Goal: Task Accomplishment & Management: Use online tool/utility

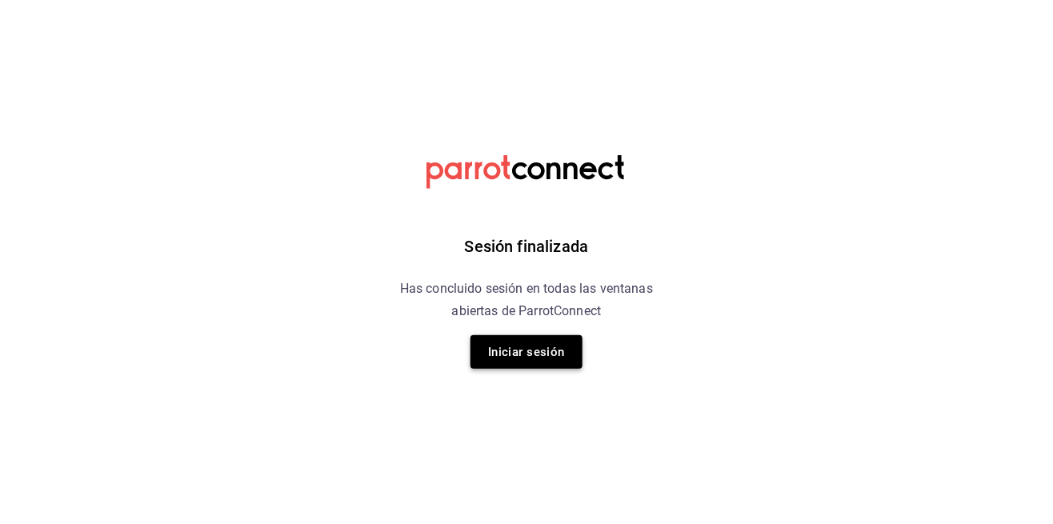
click at [540, 364] on button "Iniciar sesión" at bounding box center [527, 352] width 112 height 34
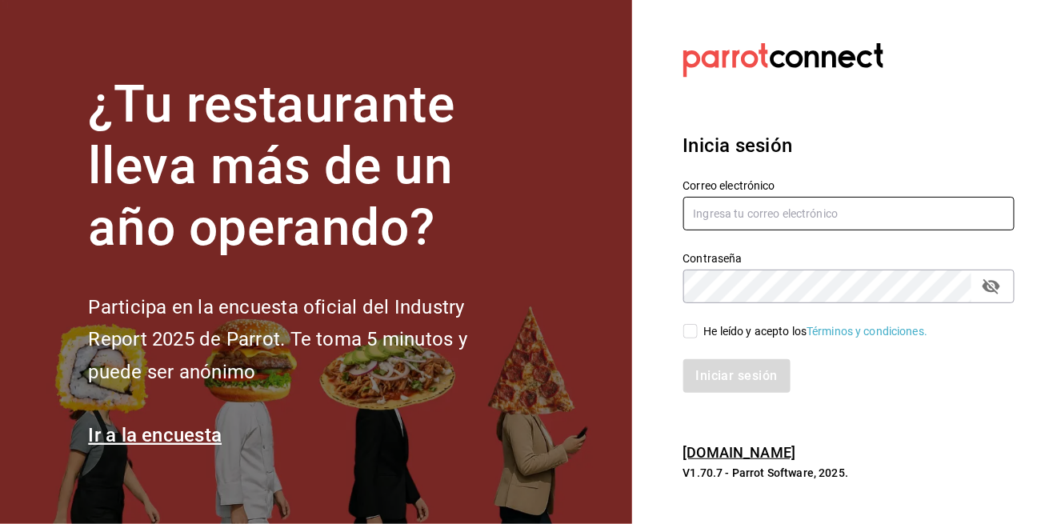
click at [889, 231] on input "text" at bounding box center [850, 214] width 332 height 34
type input "[EMAIL_ADDRESS][DOMAIN_NAME]"
click at [693, 339] on input "He leído y acepto los Términos y condiciones." at bounding box center [691, 331] width 14 height 14
checkbox input "true"
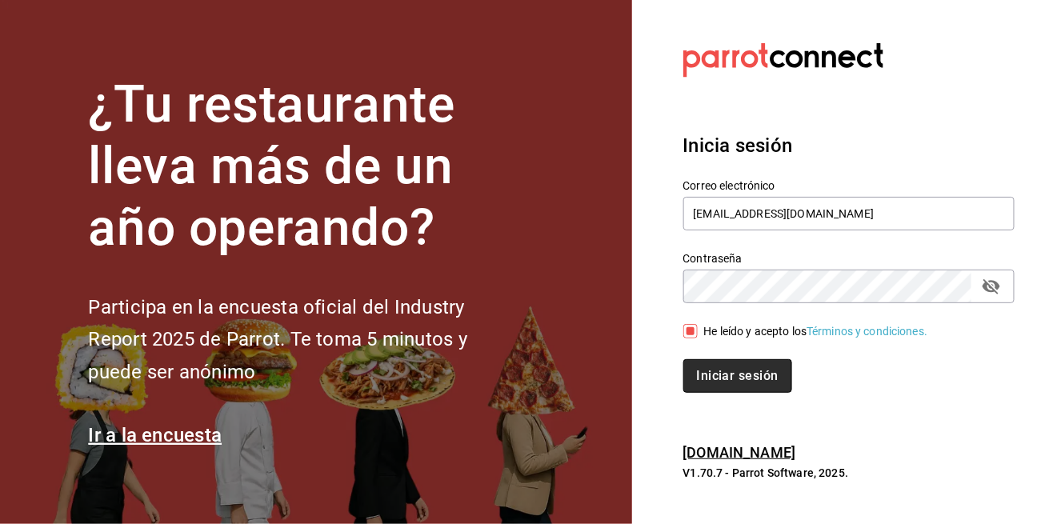
click at [738, 393] on button "Iniciar sesión" at bounding box center [738, 376] width 109 height 34
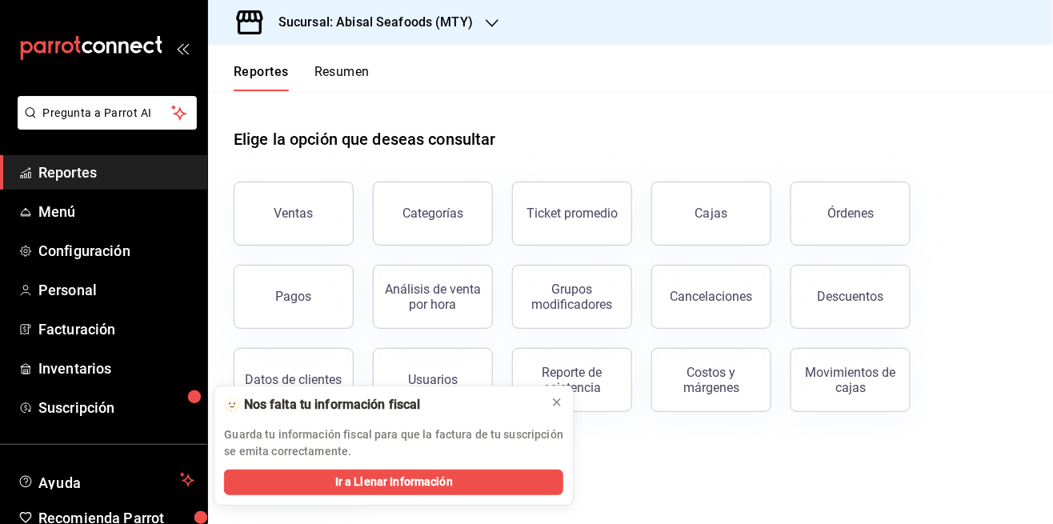
click at [560, 417] on div "Guarda tu información fiscal para que la factura de tu suscripción se emita cor…" at bounding box center [393, 437] width 339 height 45
click at [556, 410] on div at bounding box center [557, 403] width 13 height 16
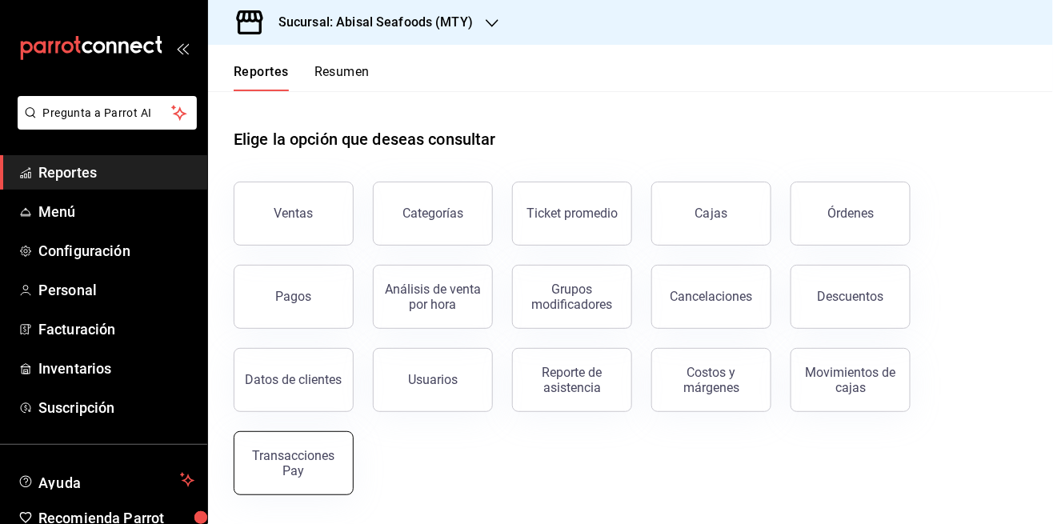
click at [312, 467] on div "Transacciones Pay" at bounding box center [293, 463] width 99 height 30
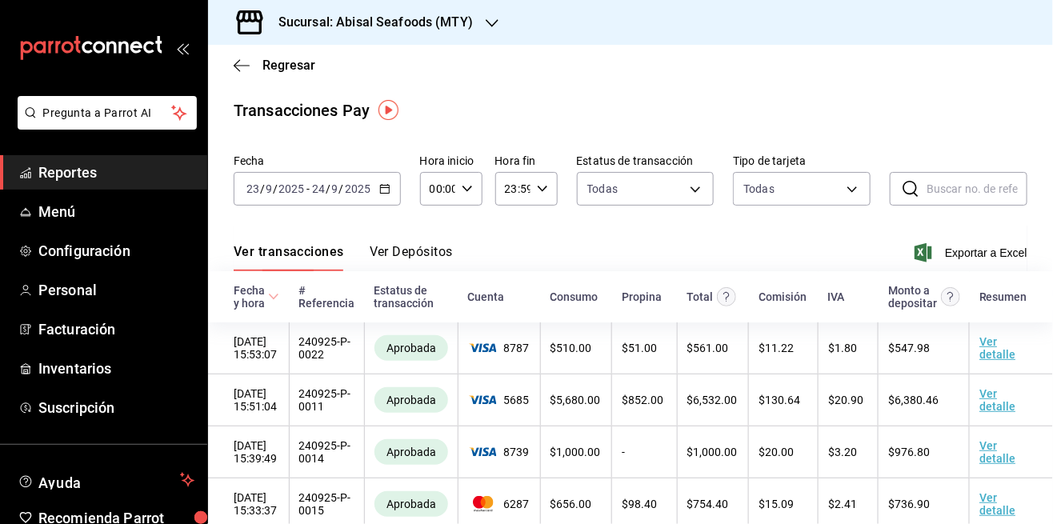
click at [147, 181] on span "Reportes" at bounding box center [116, 173] width 156 height 22
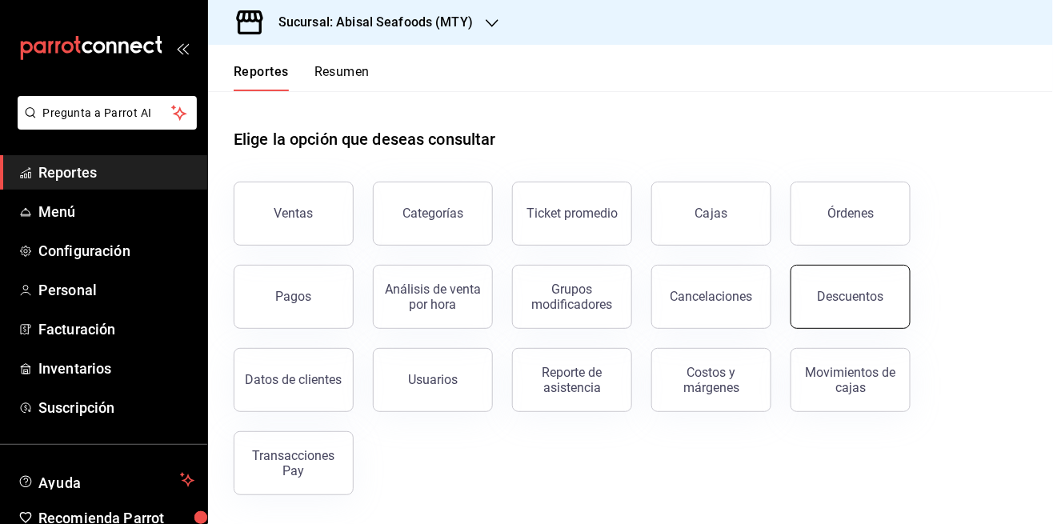
click at [835, 302] on div "Descuentos" at bounding box center [851, 296] width 66 height 15
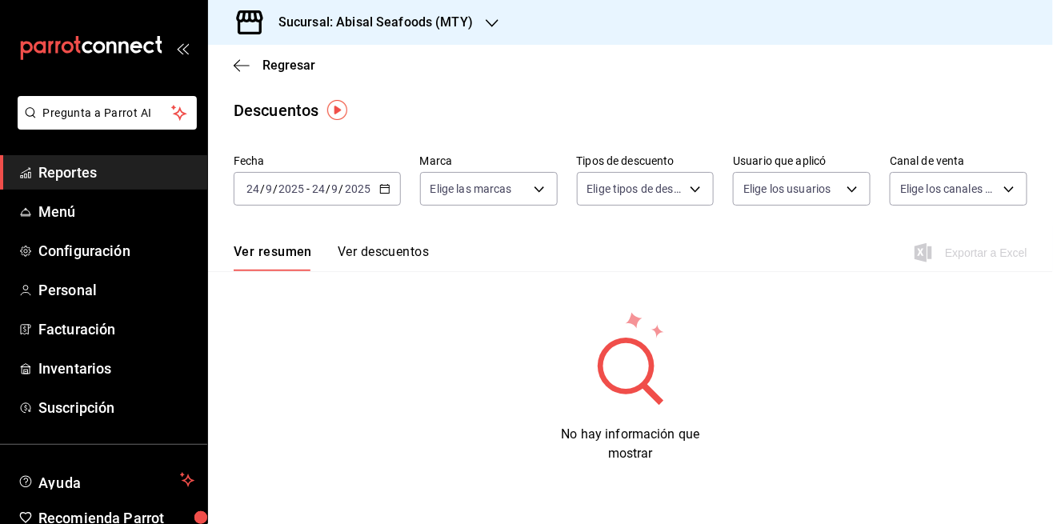
click at [361, 192] on input "2025" at bounding box center [357, 189] width 27 height 13
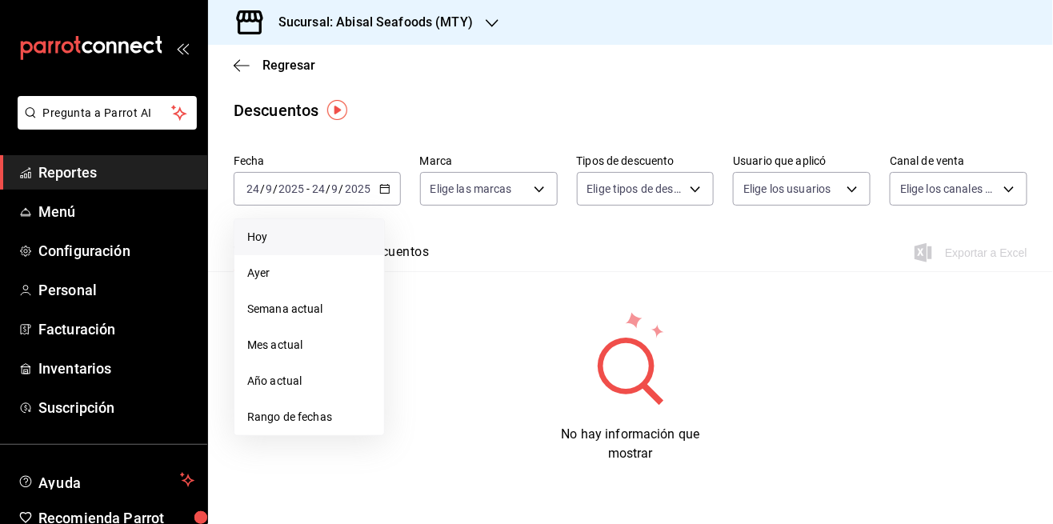
click at [352, 229] on span "Hoy" at bounding box center [309, 237] width 124 height 17
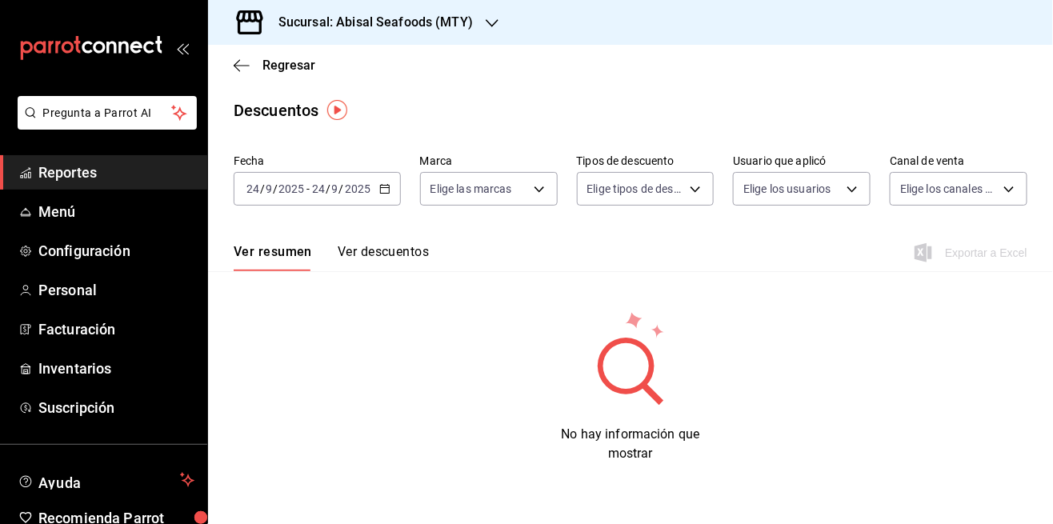
click at [402, 260] on button "Ver descuentos" at bounding box center [383, 257] width 91 height 27
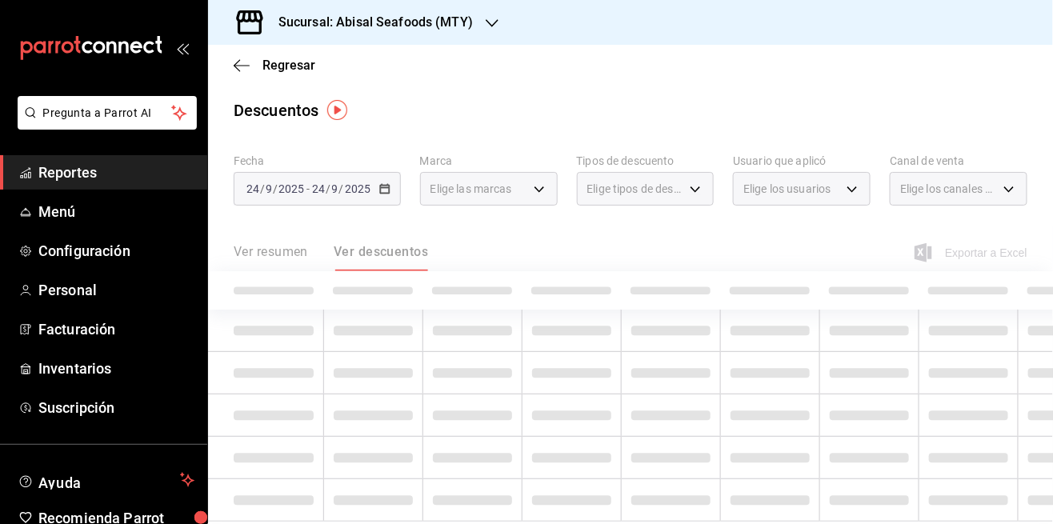
click at [410, 267] on div "Ver resumen Ver descuentos" at bounding box center [331, 257] width 195 height 27
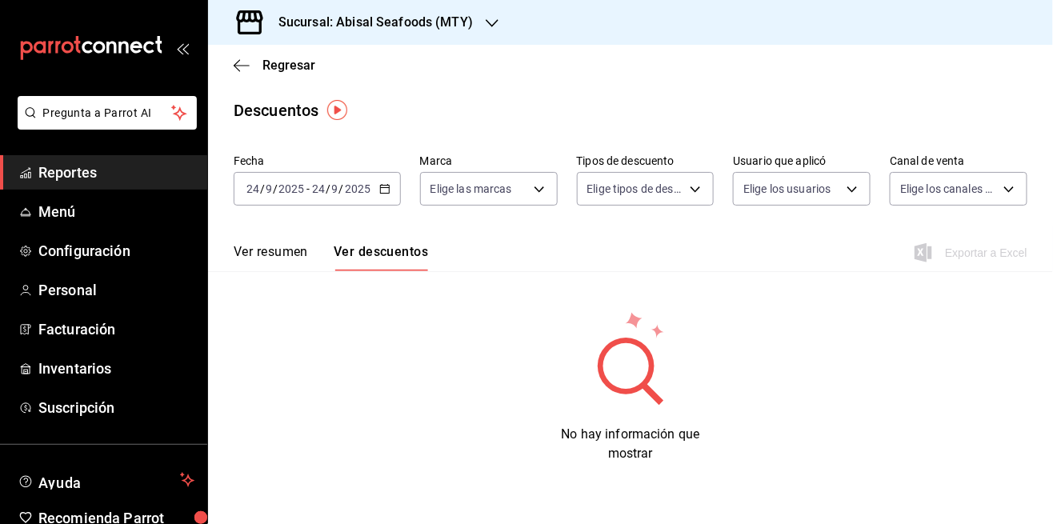
click at [367, 195] on input "2025" at bounding box center [357, 189] width 27 height 13
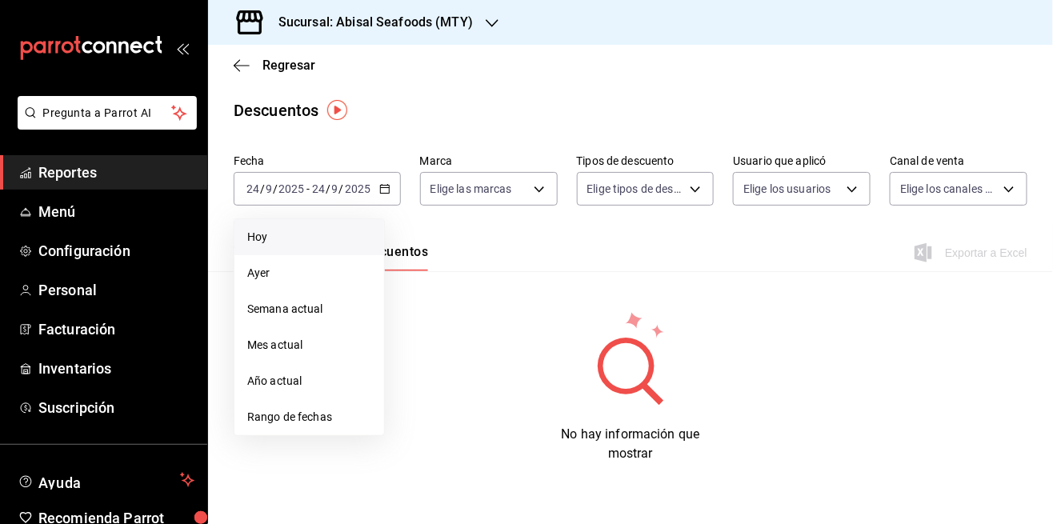
click at [355, 244] on span "Hoy" at bounding box center [309, 237] width 124 height 17
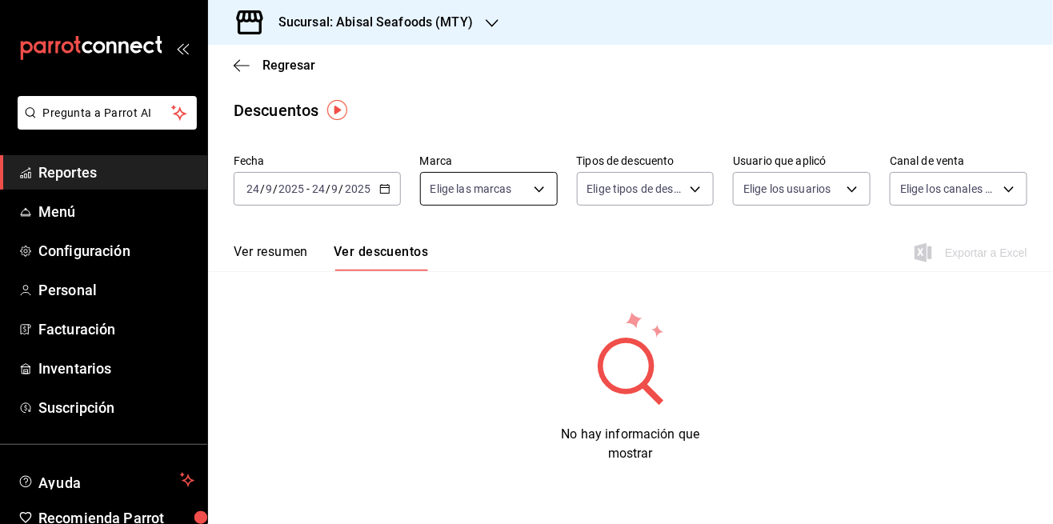
click at [513, 183] on body "Pregunta a Parrot AI Reportes Menú Configuración Personal Facturación Inventari…" at bounding box center [526, 262] width 1053 height 524
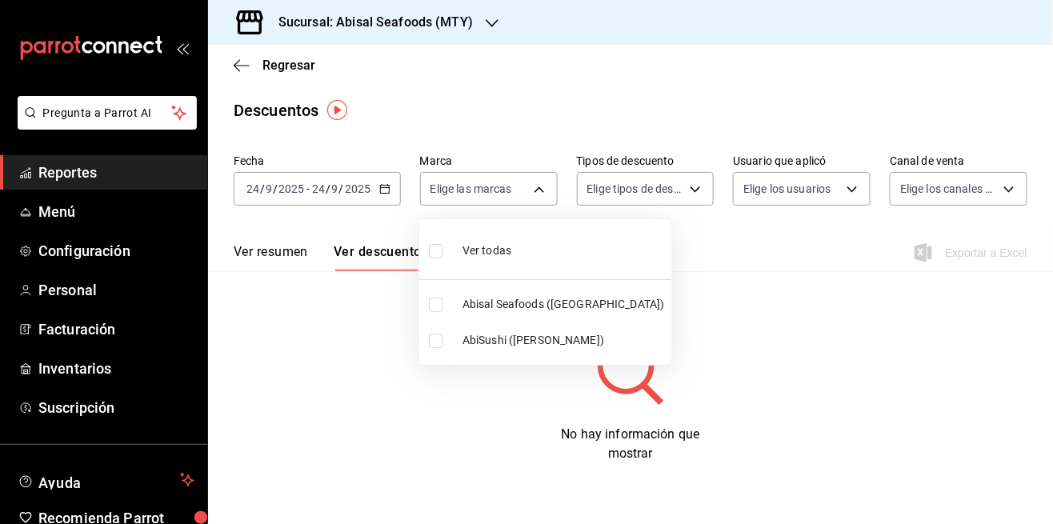
click at [486, 248] on span "Ver todas" at bounding box center [487, 251] width 49 height 17
type input "f2a1835b-2949-4300-b838-84f89487dfb3,68f4e66d-7244-494a-8615-6e7c56e9f5d0"
checkbox input "true"
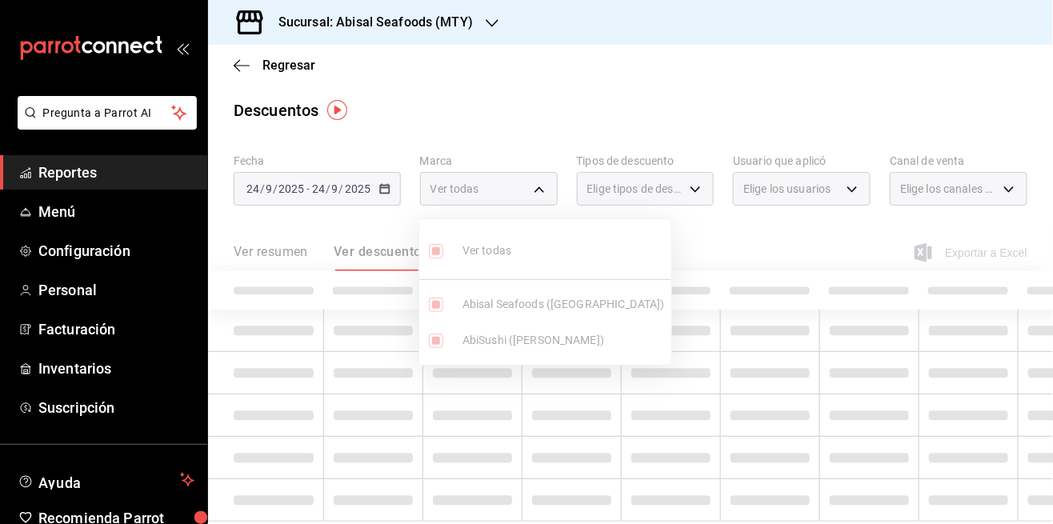
click at [628, 195] on div at bounding box center [526, 262] width 1053 height 524
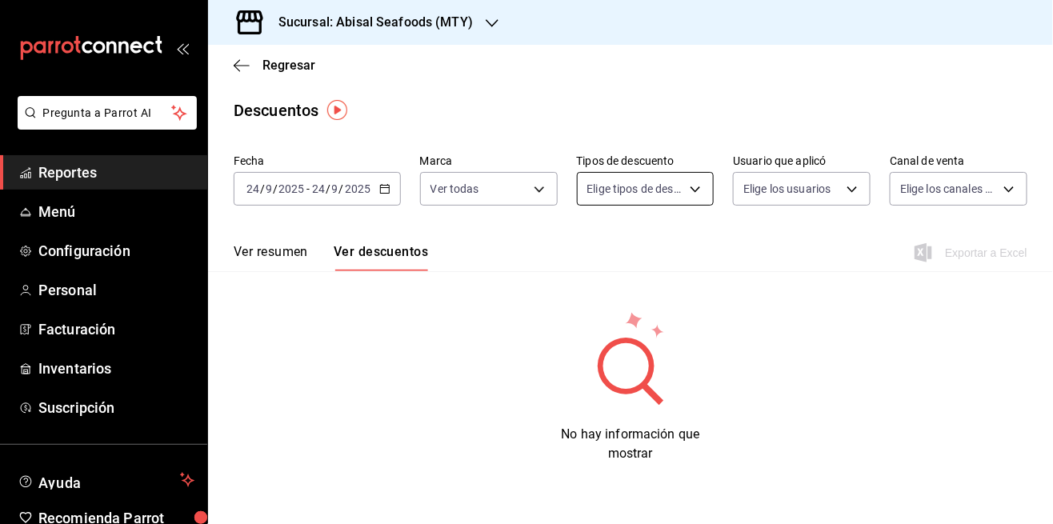
click at [652, 189] on body "Pregunta a Parrot AI Reportes Menú Configuración Personal Facturación Inventari…" at bounding box center [526, 262] width 1053 height 524
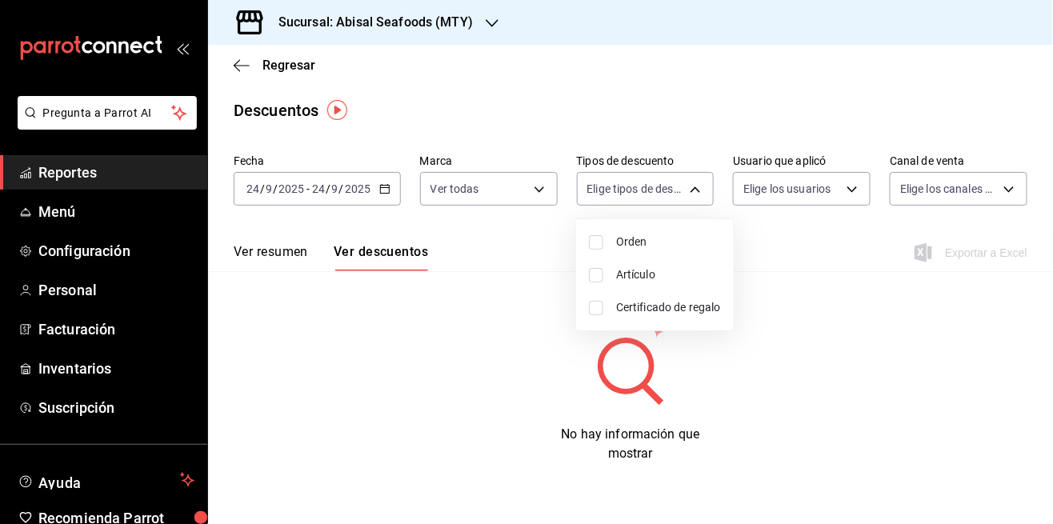
click at [506, 340] on div at bounding box center [526, 262] width 1053 height 524
click at [279, 257] on button "Ver resumen" at bounding box center [271, 257] width 74 height 27
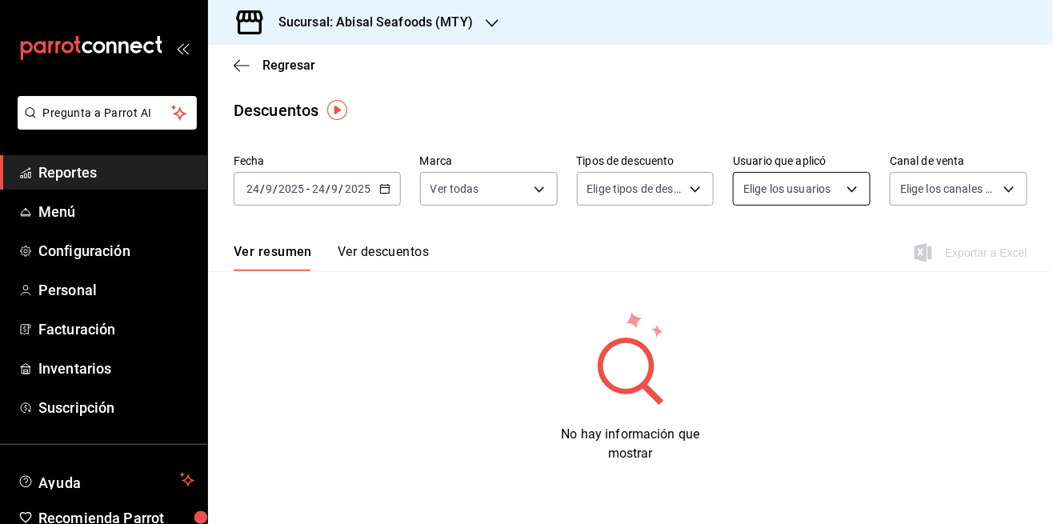
click at [796, 184] on body "Pregunta a Parrot AI Reportes Menú Configuración Personal Facturación Inventari…" at bounding box center [526, 262] width 1053 height 524
click at [801, 184] on body "Pregunta a Parrot AI Reportes Menú Configuración Personal Facturación Inventari…" at bounding box center [526, 262] width 1053 height 524
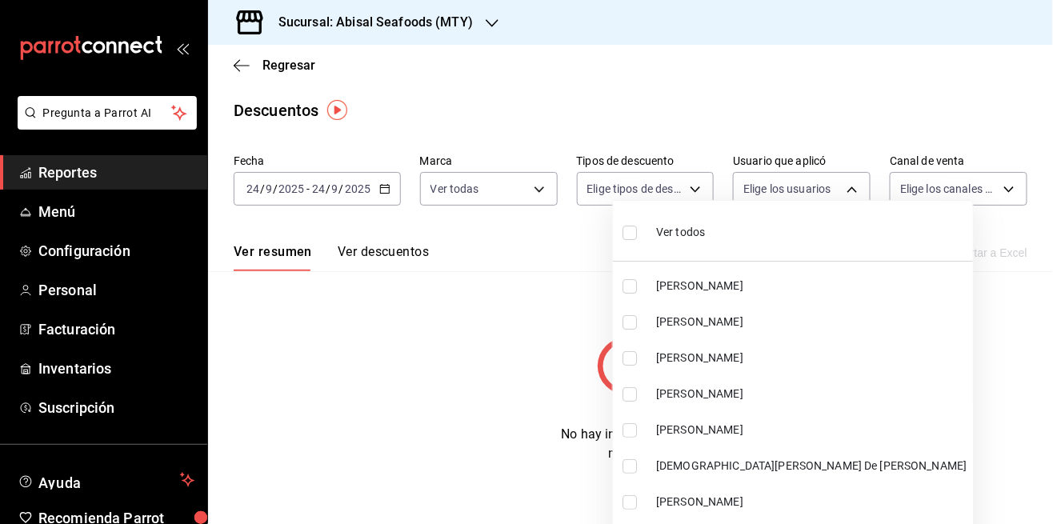
click at [796, 199] on div at bounding box center [526, 262] width 1053 height 524
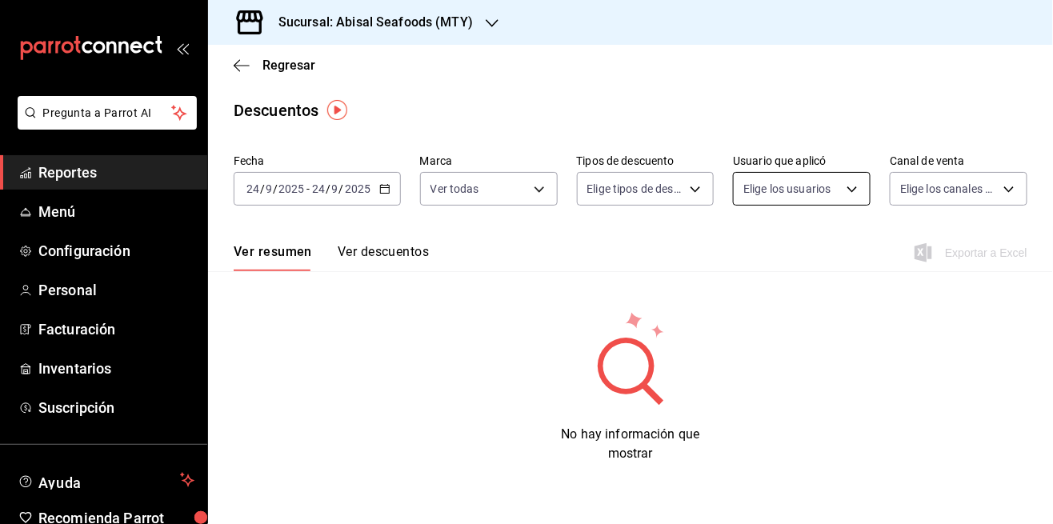
click at [780, 197] on body "Pregunta a Parrot AI Reportes Menú Configuración Personal Facturación Inventari…" at bounding box center [526, 262] width 1053 height 524
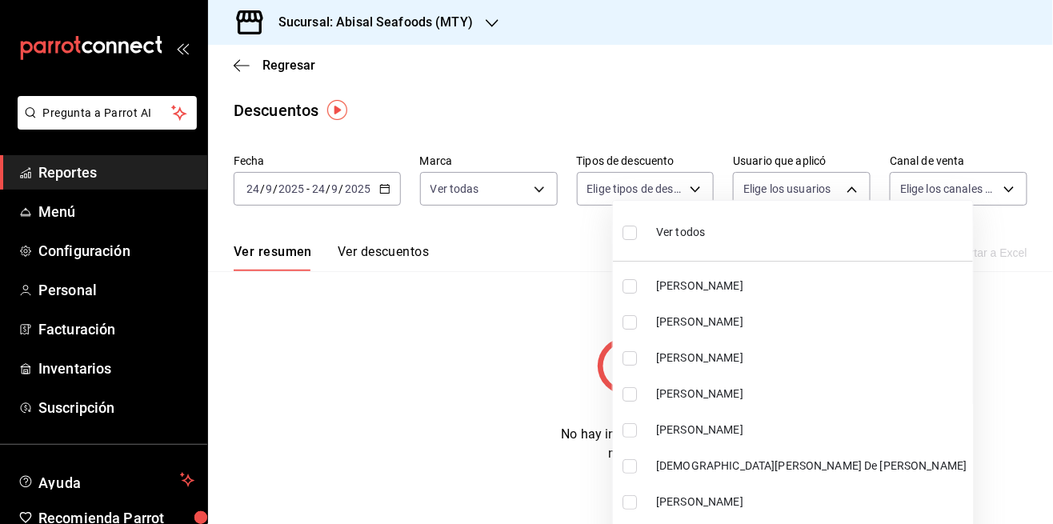
click at [713, 243] on li "Ver todos" at bounding box center [793, 230] width 360 height 47
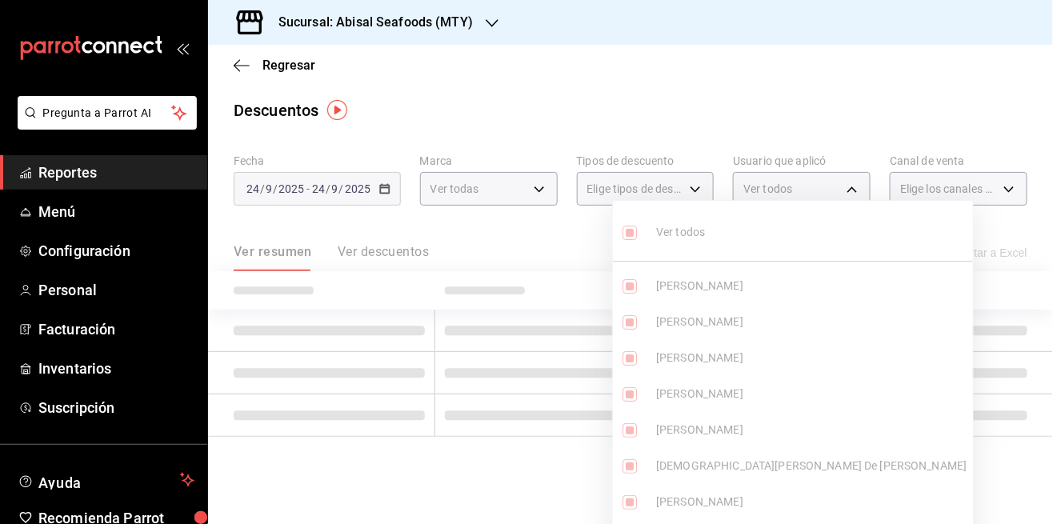
click at [644, 251] on ul "Ver todos [PERSON_NAME] [PERSON_NAME] [PERSON_NAME] [PERSON_NAME] [PERSON_NAME]…" at bounding box center [793, 401] width 360 height 400
type input "1400837c-256c-4b2b-bb9d-11b1e61d6fa1,95767c19-7209-4fb1-bcbb-651a0bbb0583,42333…"
checkbox input "true"
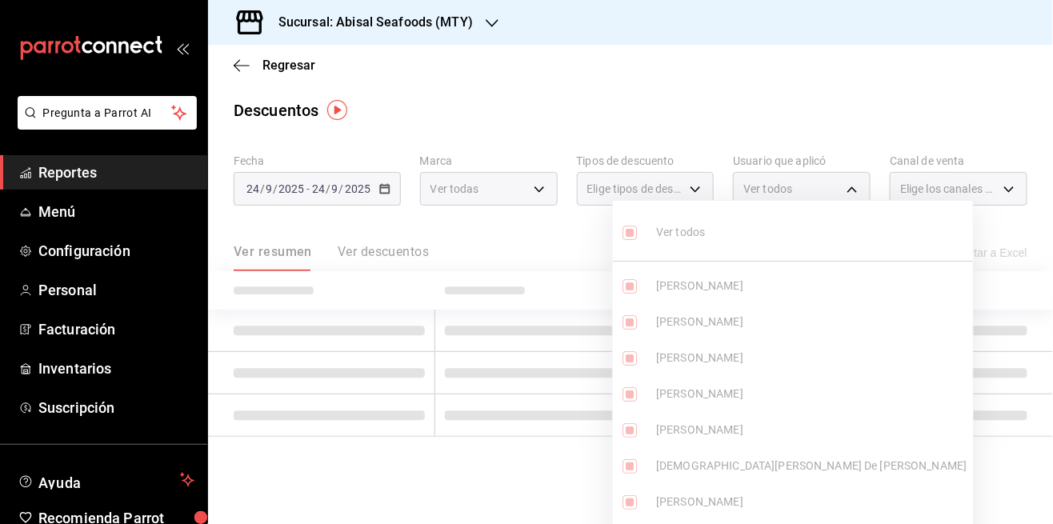
checkbox input "true"
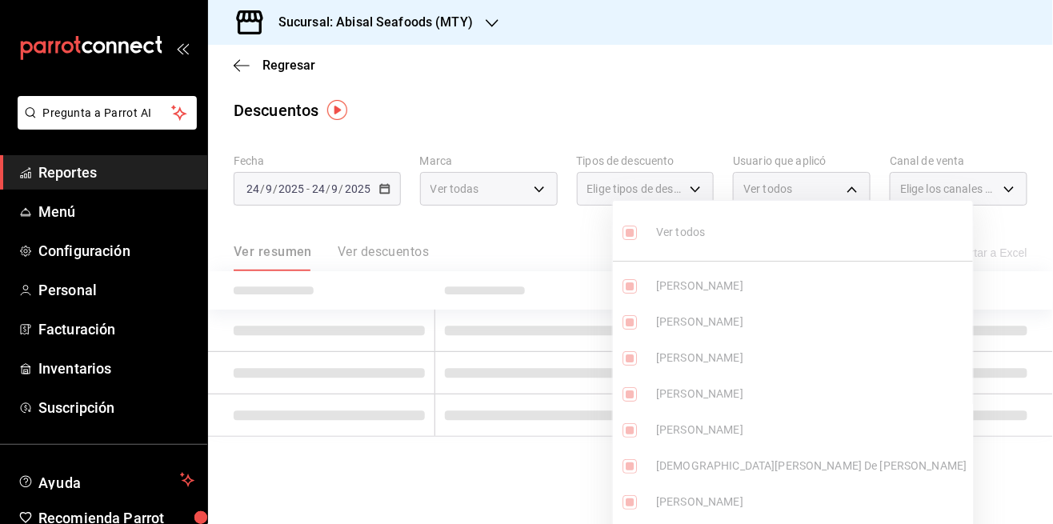
checkbox input "true"
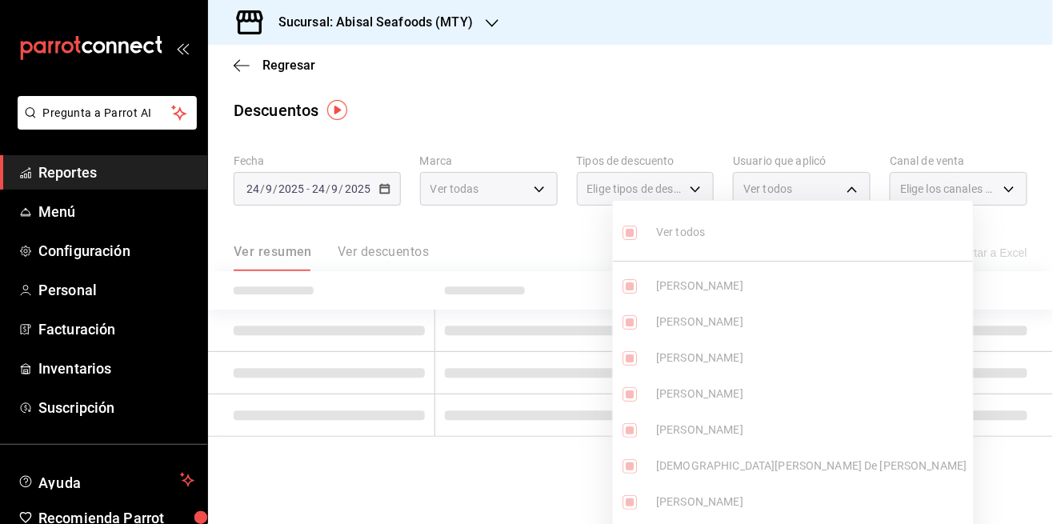
checkbox input "true"
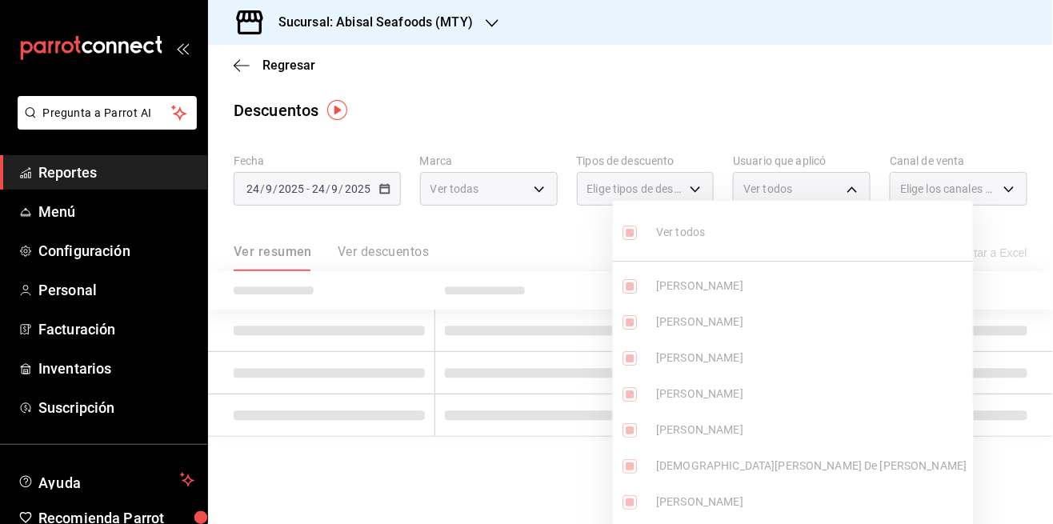
checkbox input "true"
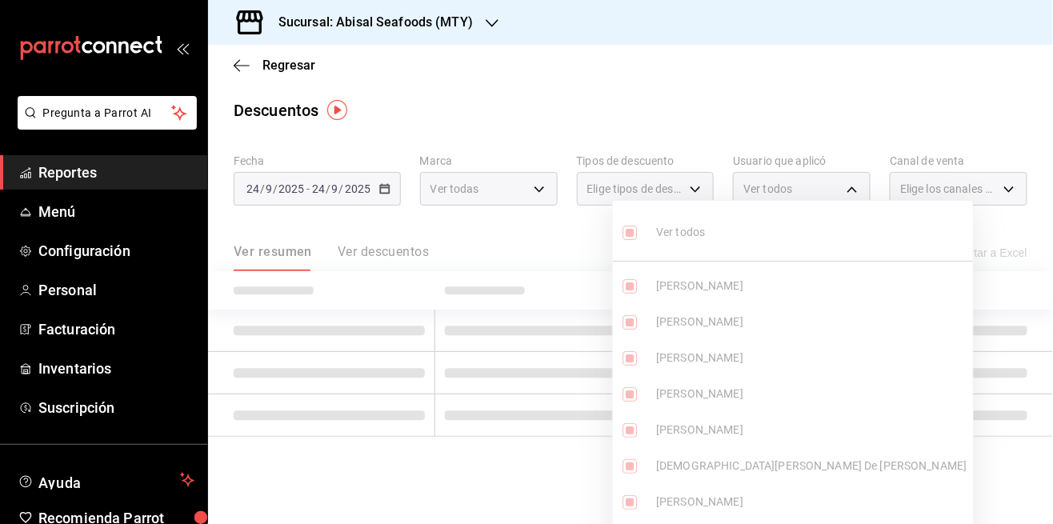
checkbox input "true"
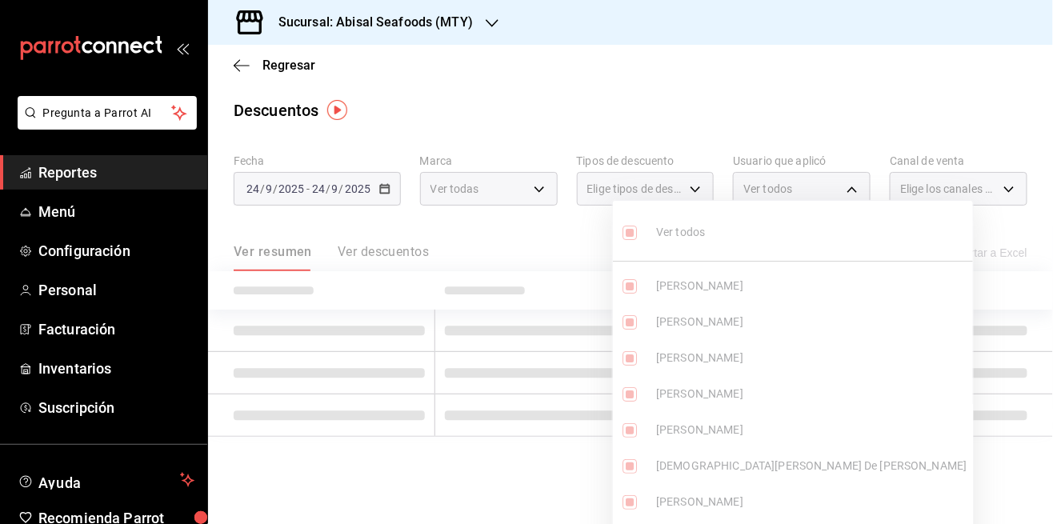
checkbox input "true"
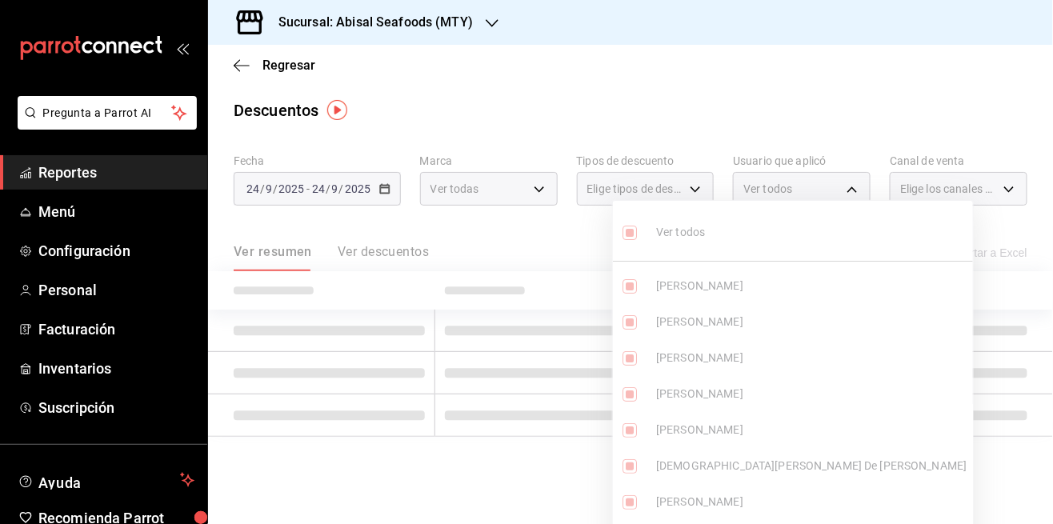
checkbox input "true"
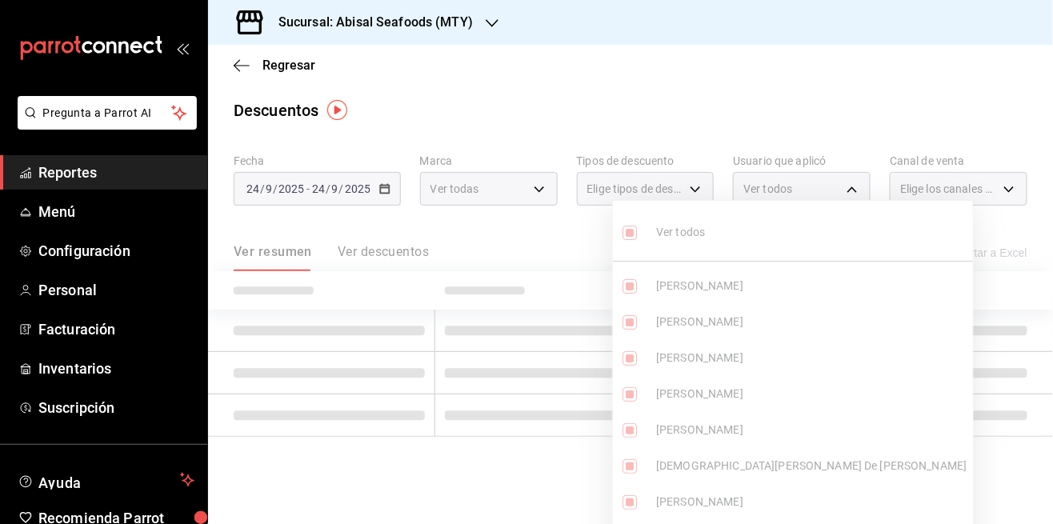
checkbox input "true"
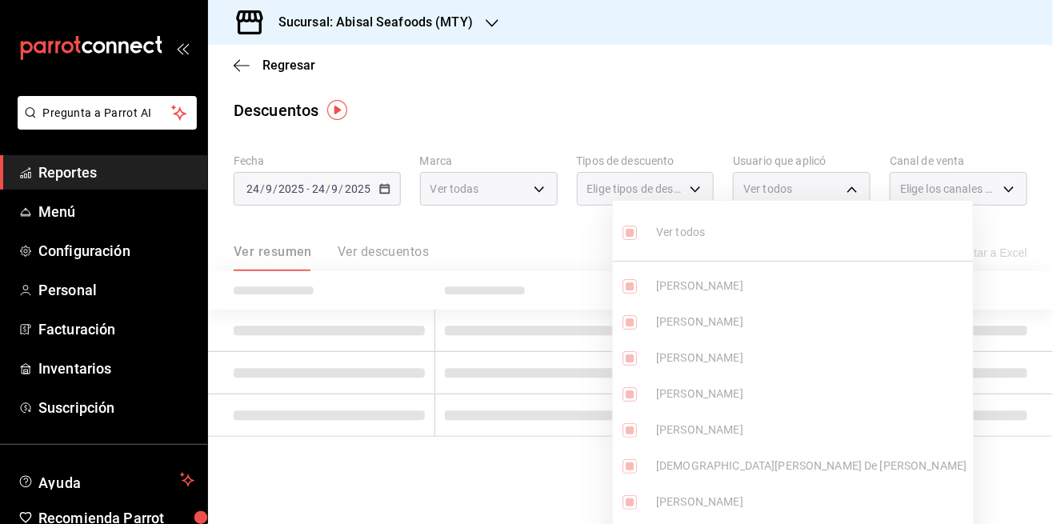
checkbox input "true"
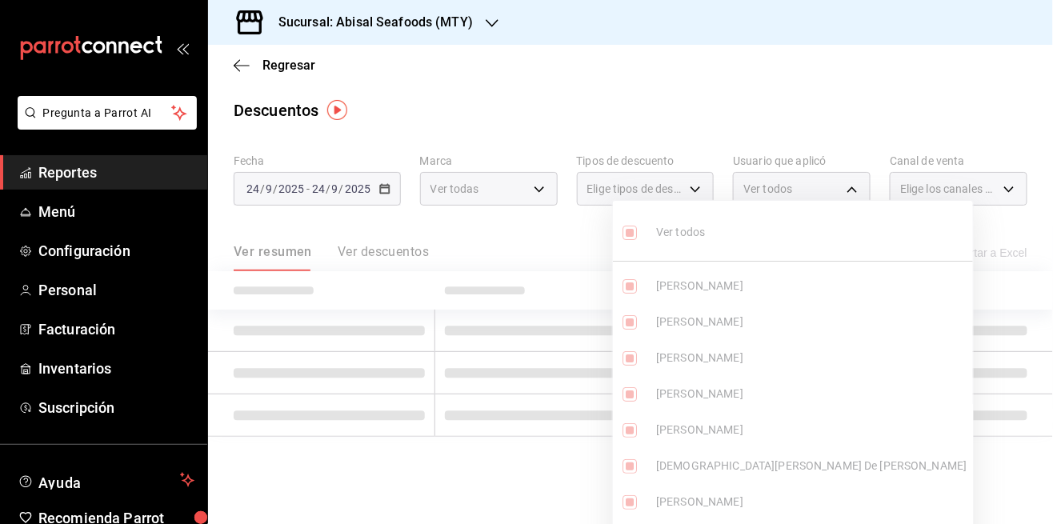
checkbox input "true"
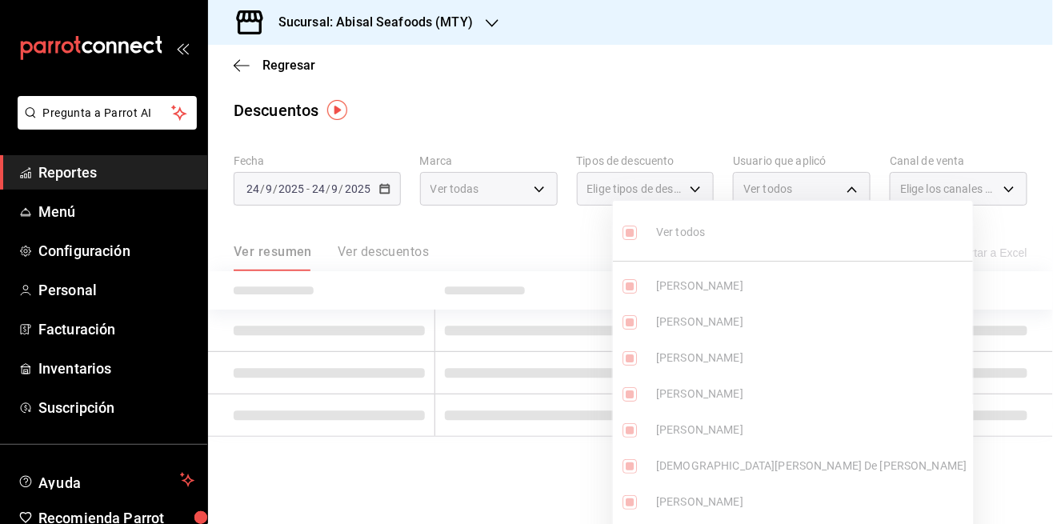
checkbox input "true"
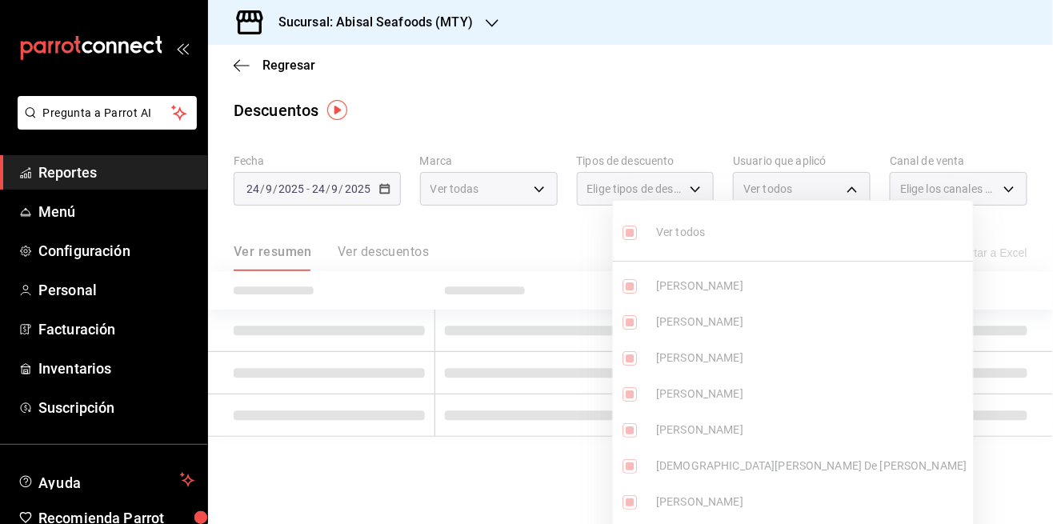
checkbox input "true"
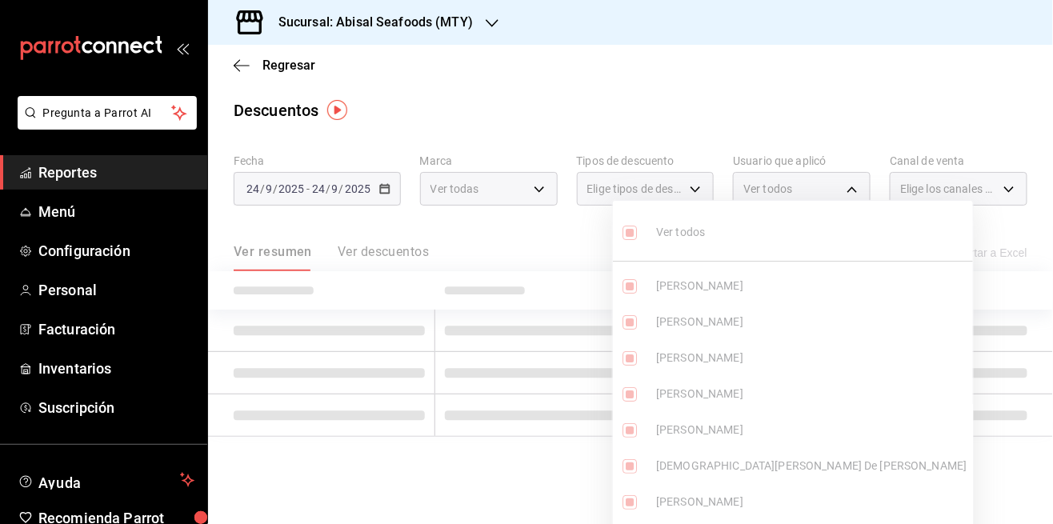
checkbox input "true"
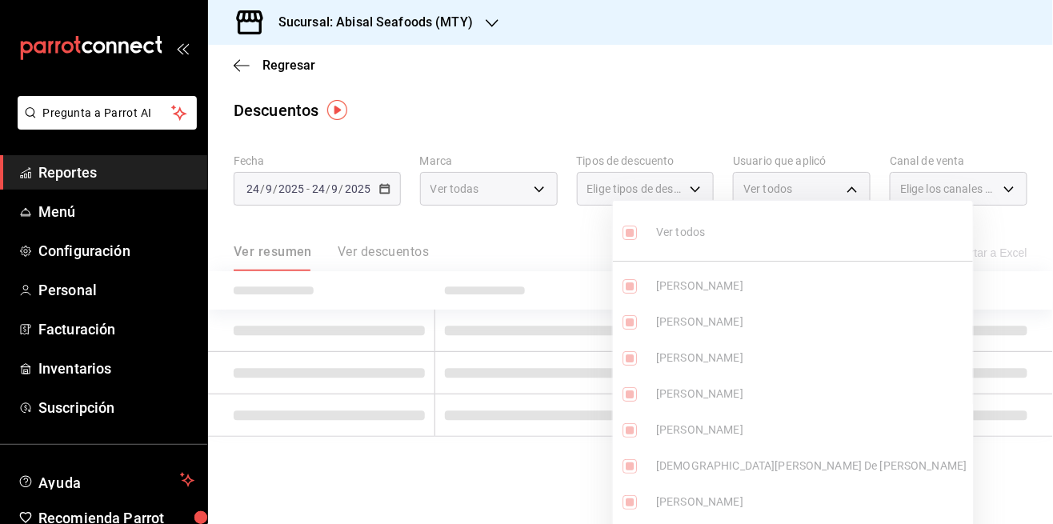
checkbox input "true"
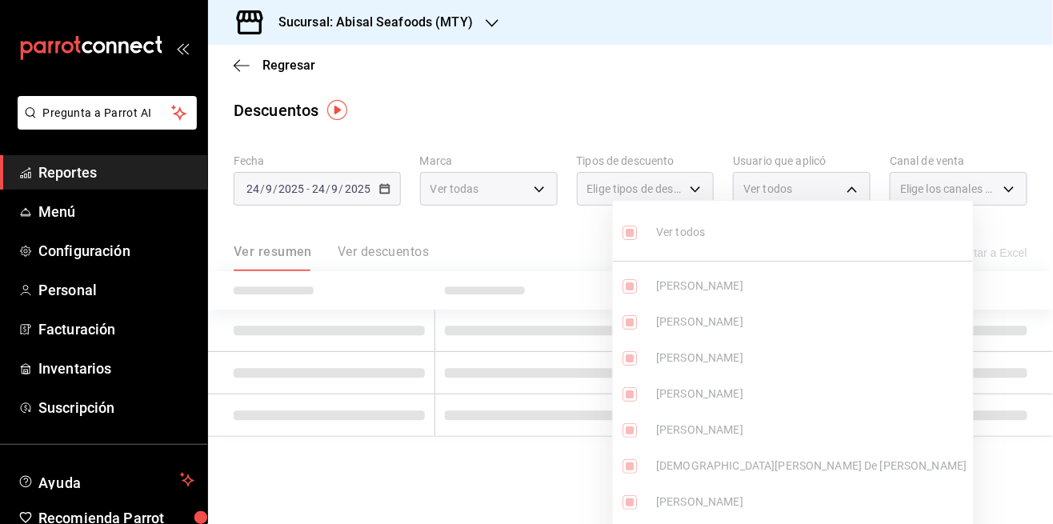
checkbox input "true"
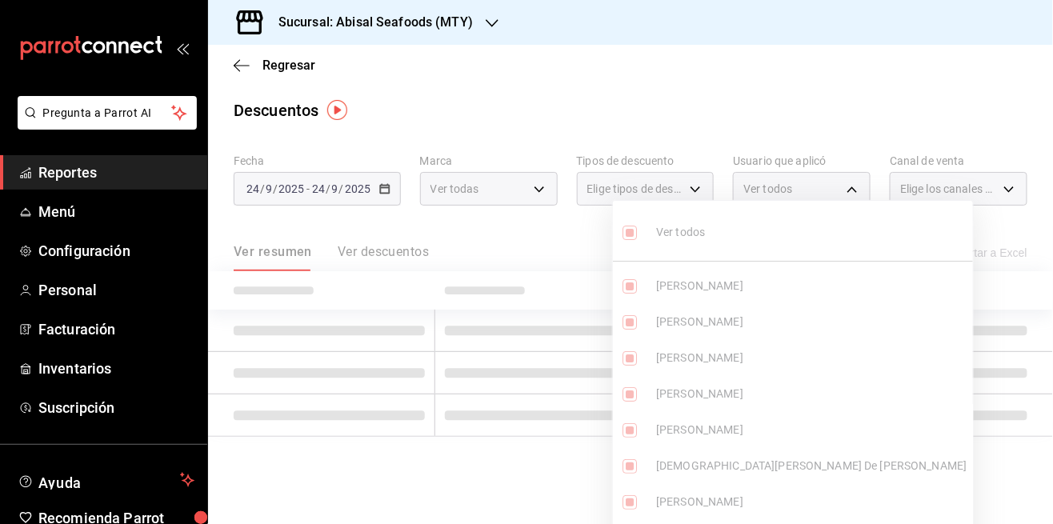
checkbox input "true"
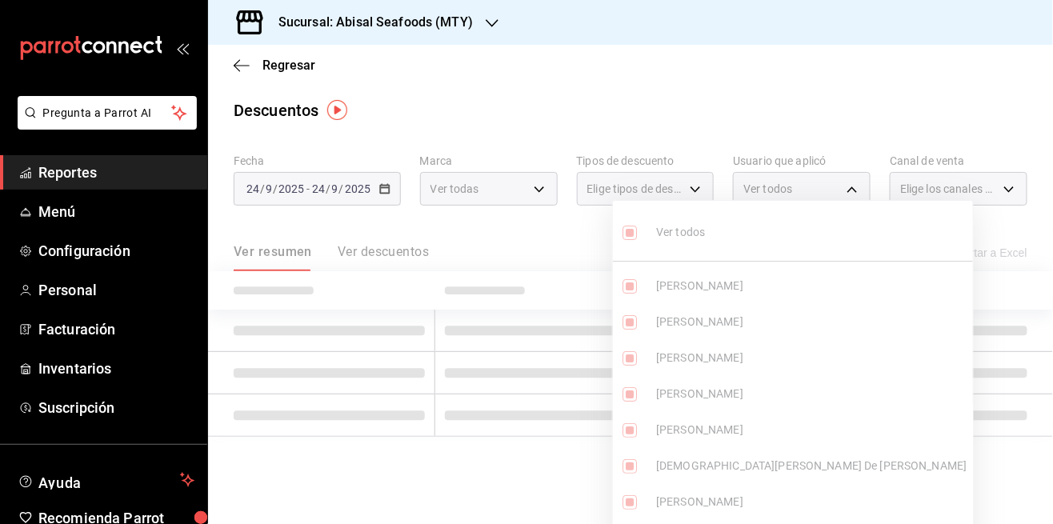
checkbox input "true"
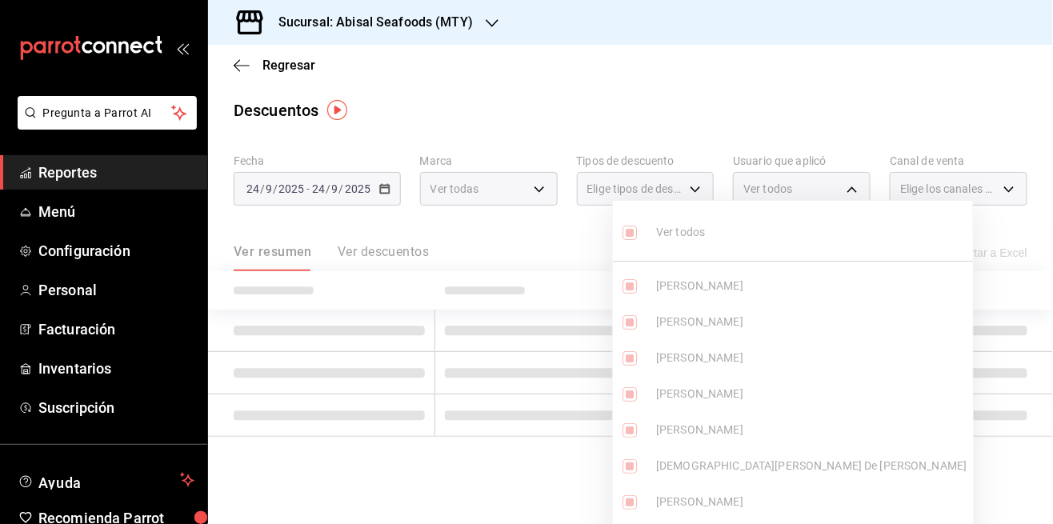
checkbox input "true"
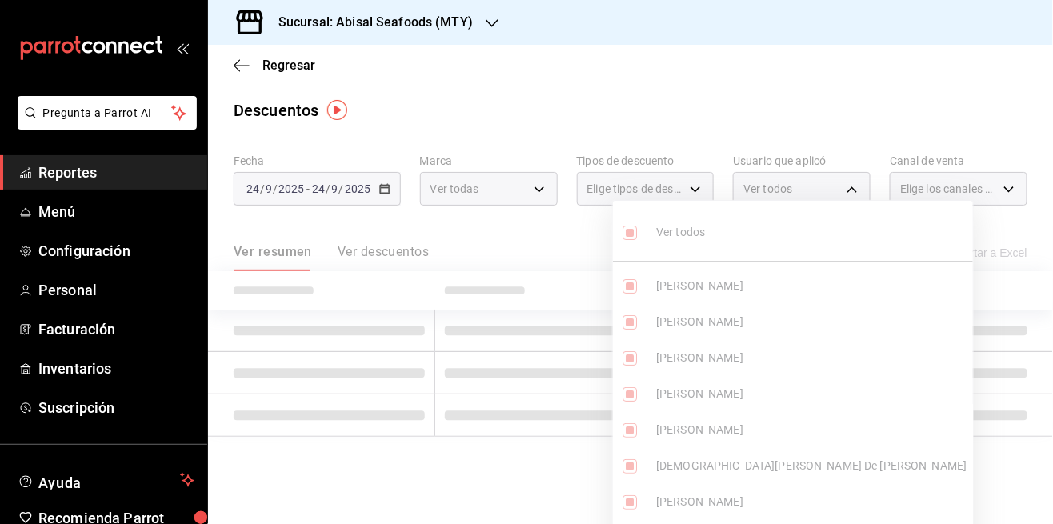
checkbox input "true"
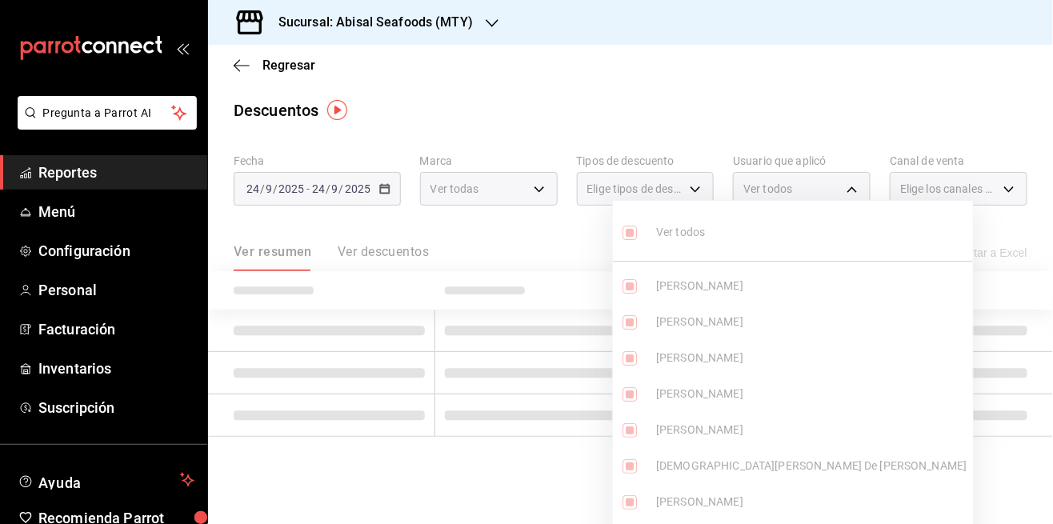
checkbox input "true"
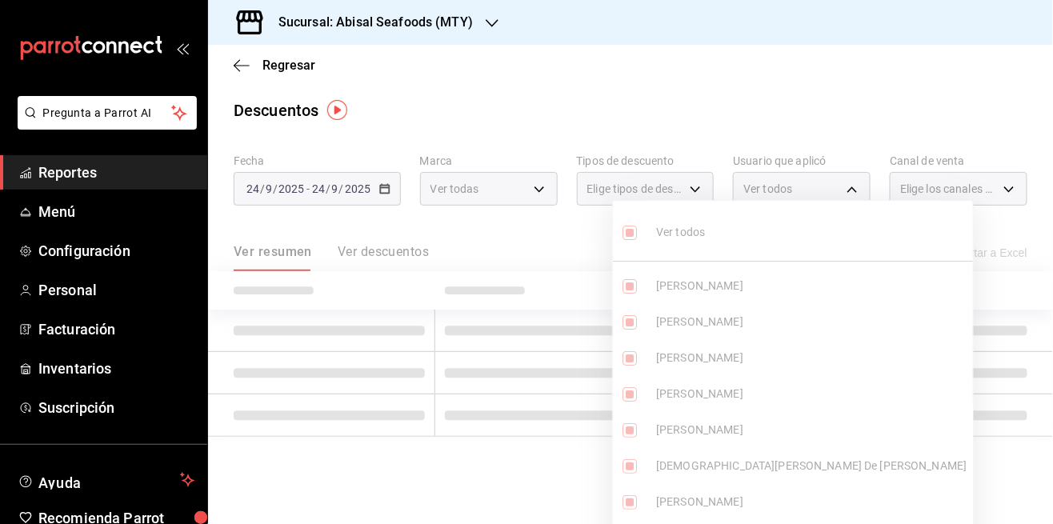
checkbox input "true"
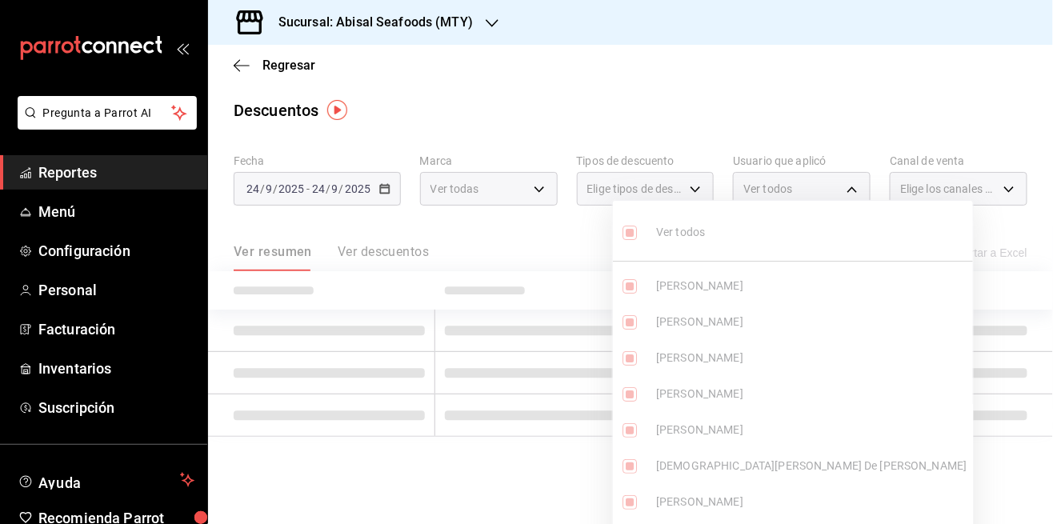
checkbox input "true"
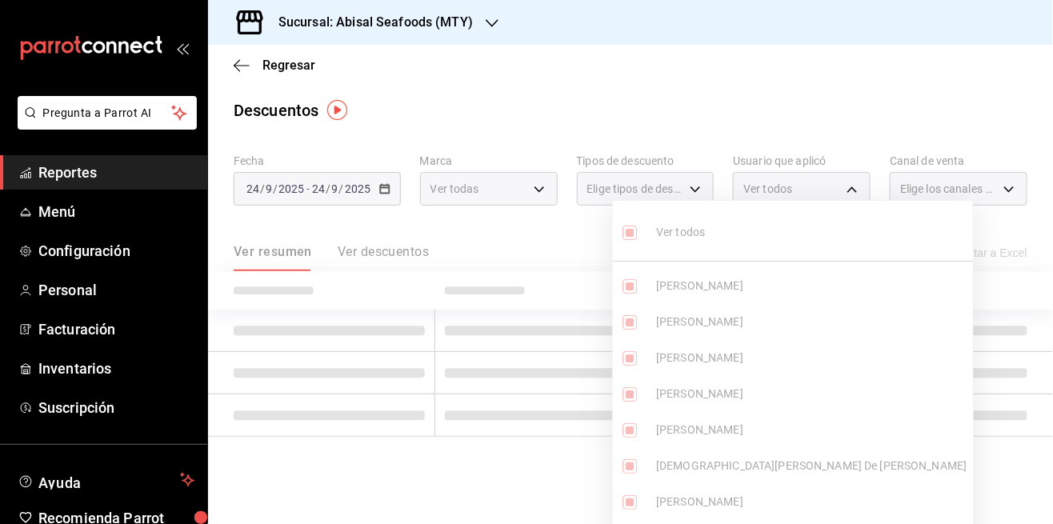
checkbox input "true"
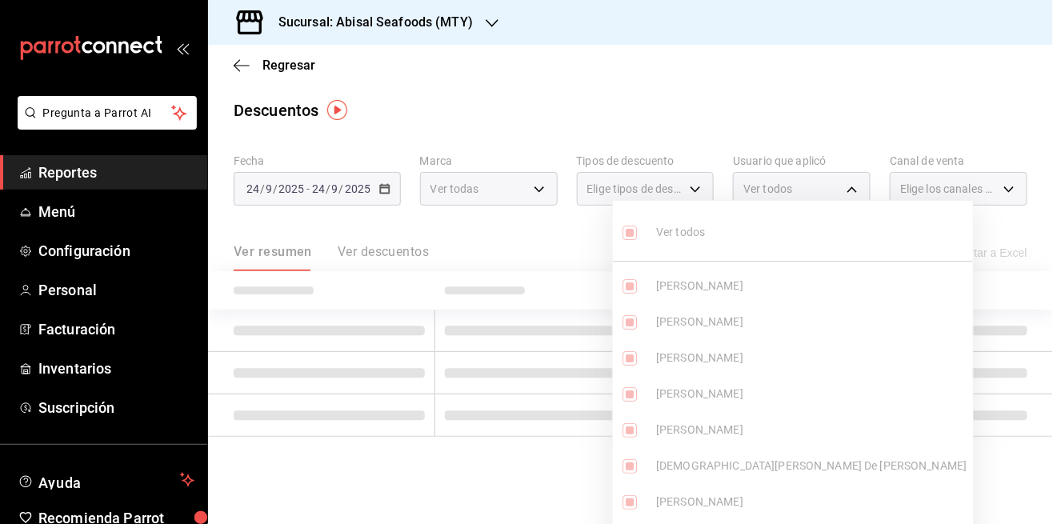
checkbox input "true"
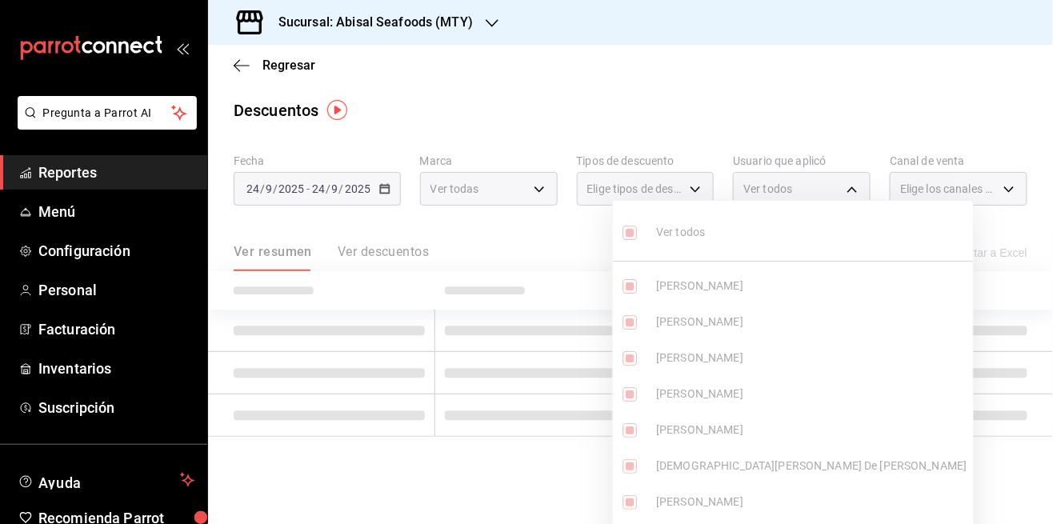
checkbox input "true"
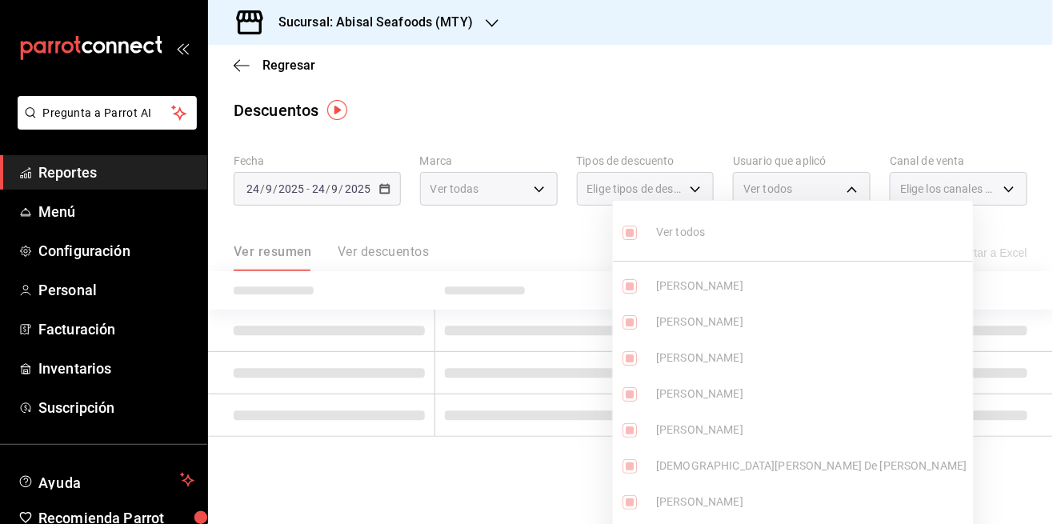
checkbox input "true"
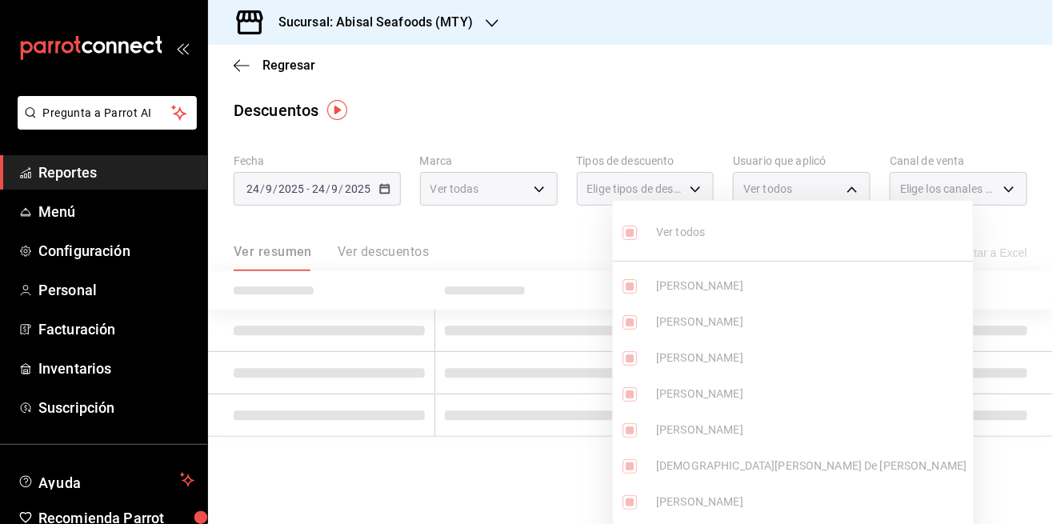
checkbox input "true"
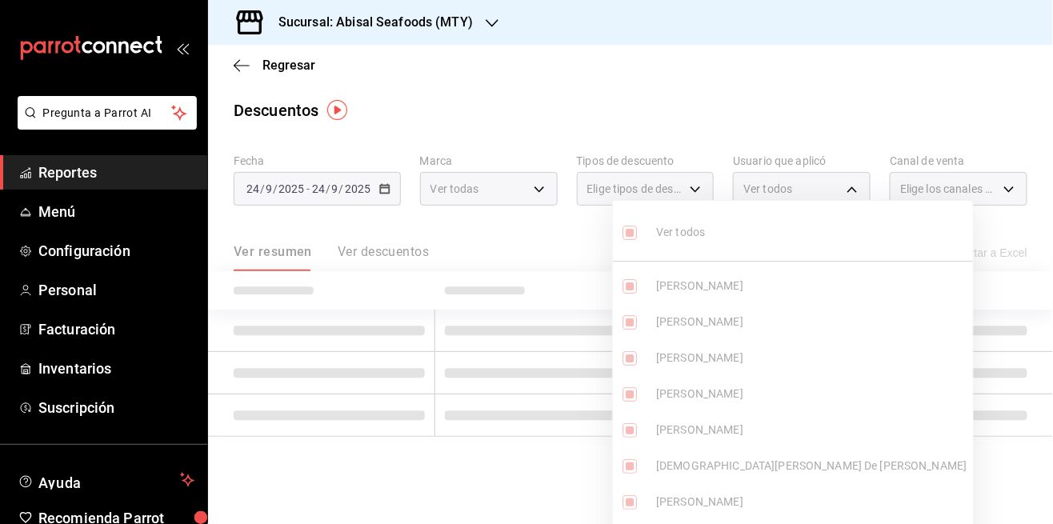
checkbox input "true"
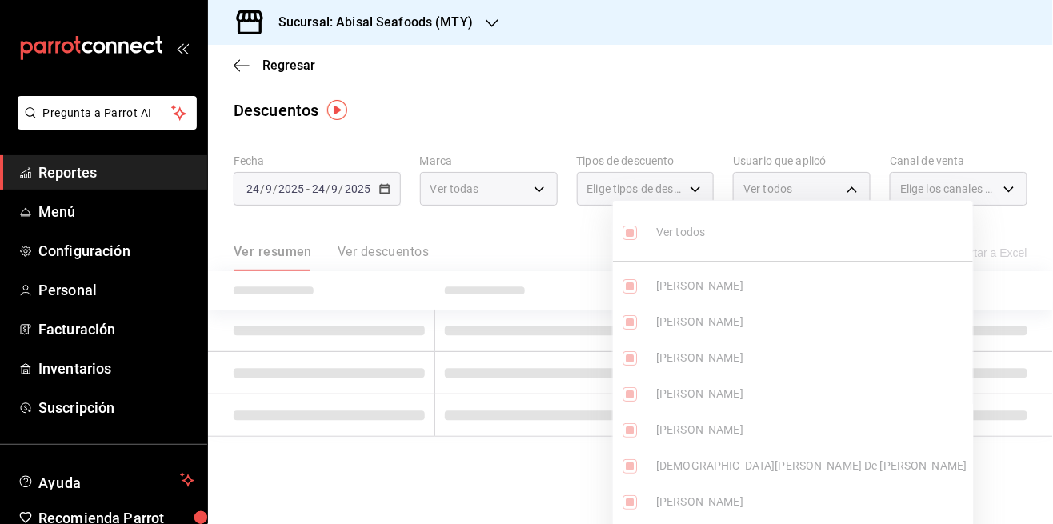
checkbox input "true"
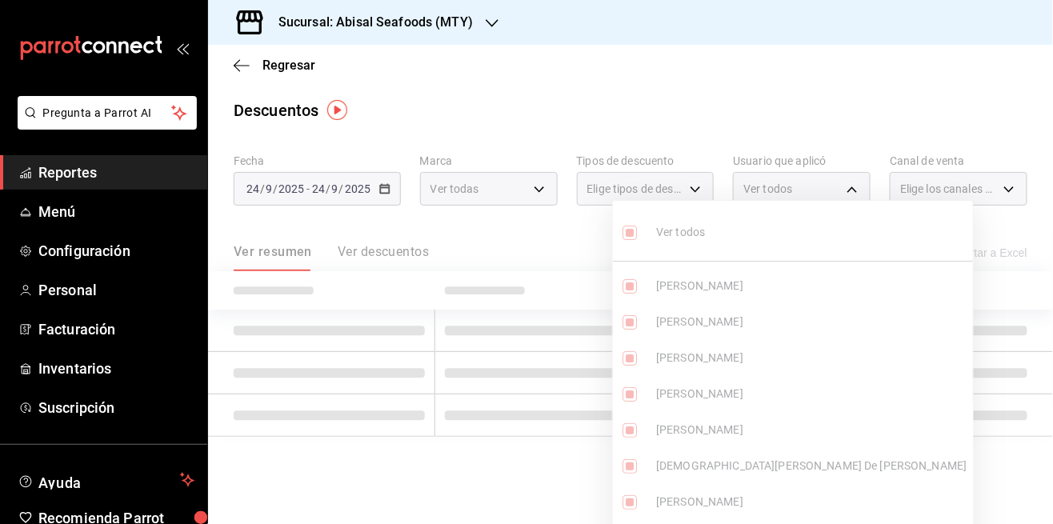
checkbox input "true"
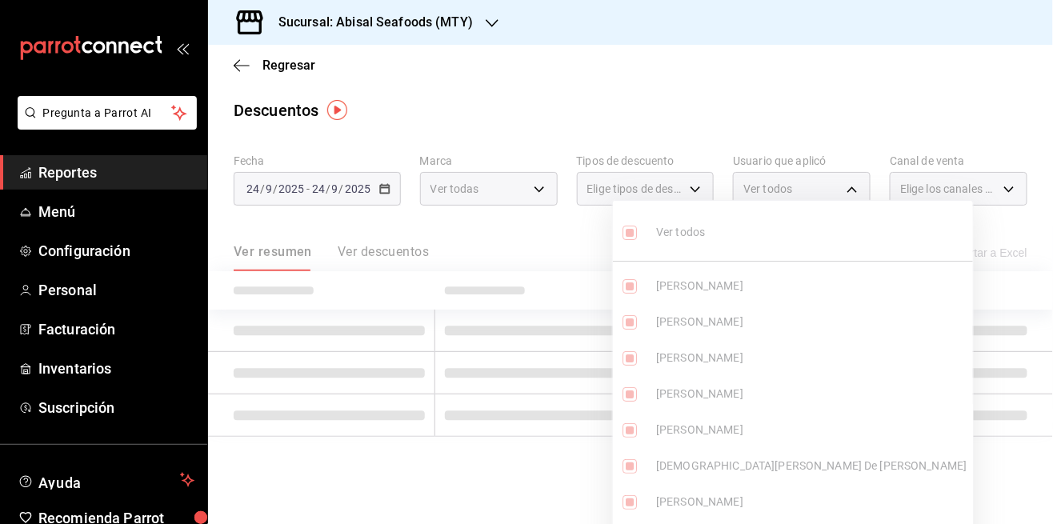
checkbox input "true"
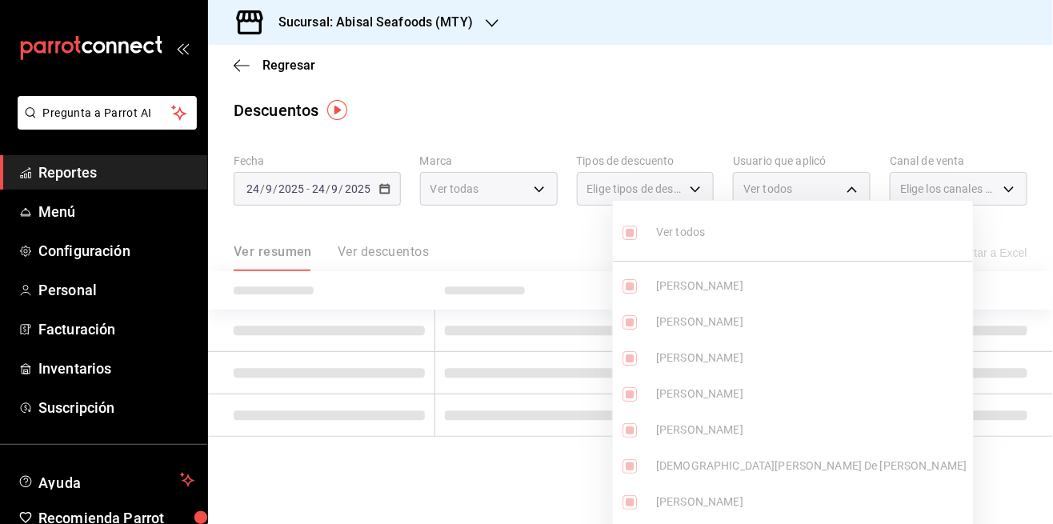
checkbox input "true"
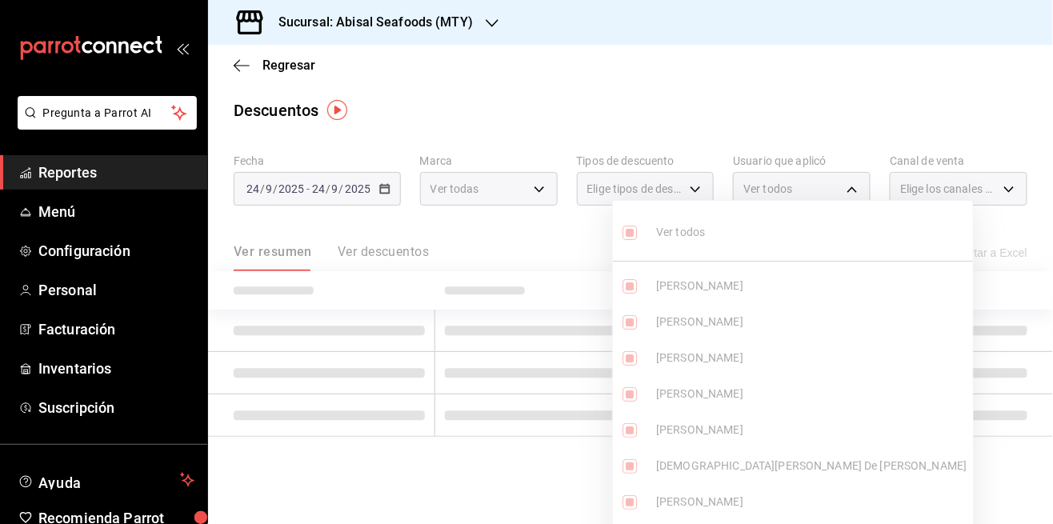
checkbox input "true"
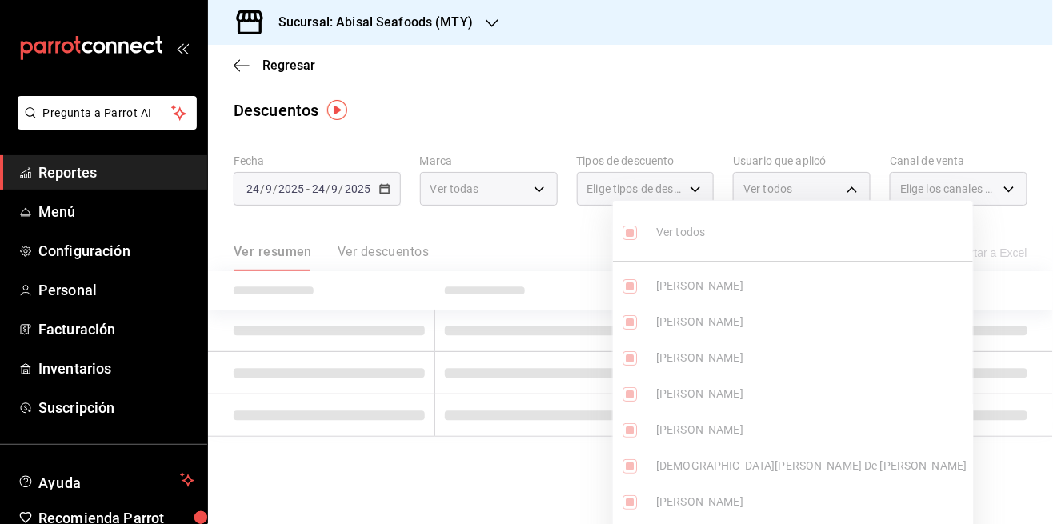
checkbox input "true"
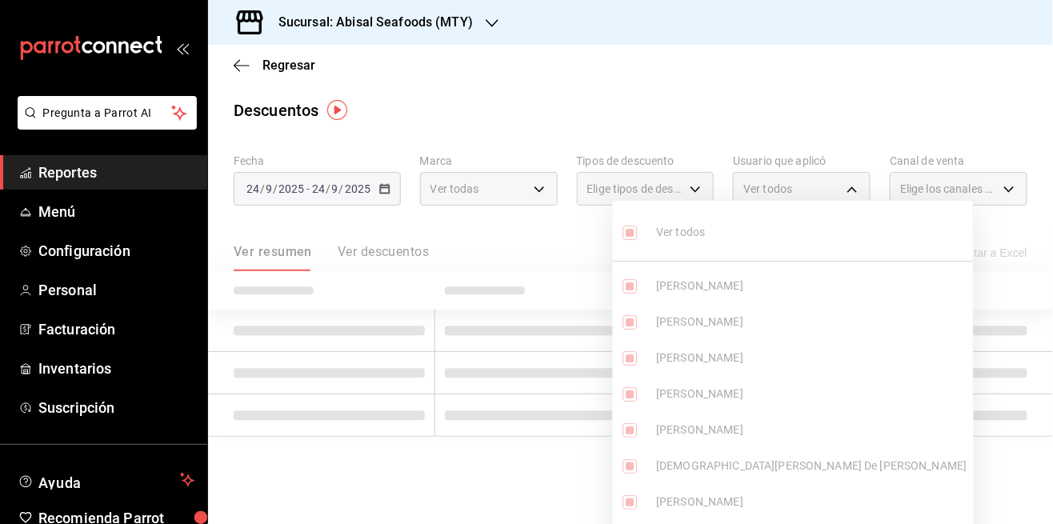
checkbox input "true"
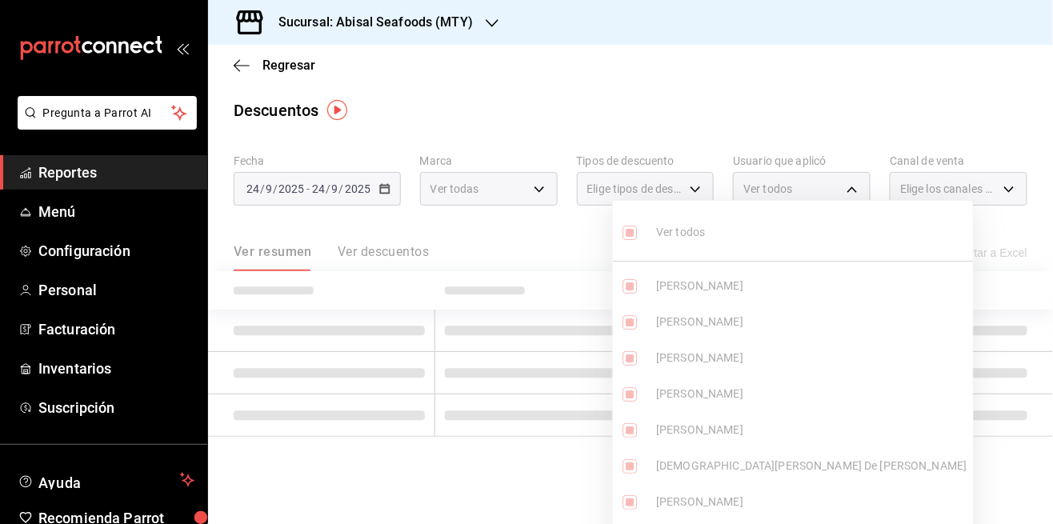
checkbox input "true"
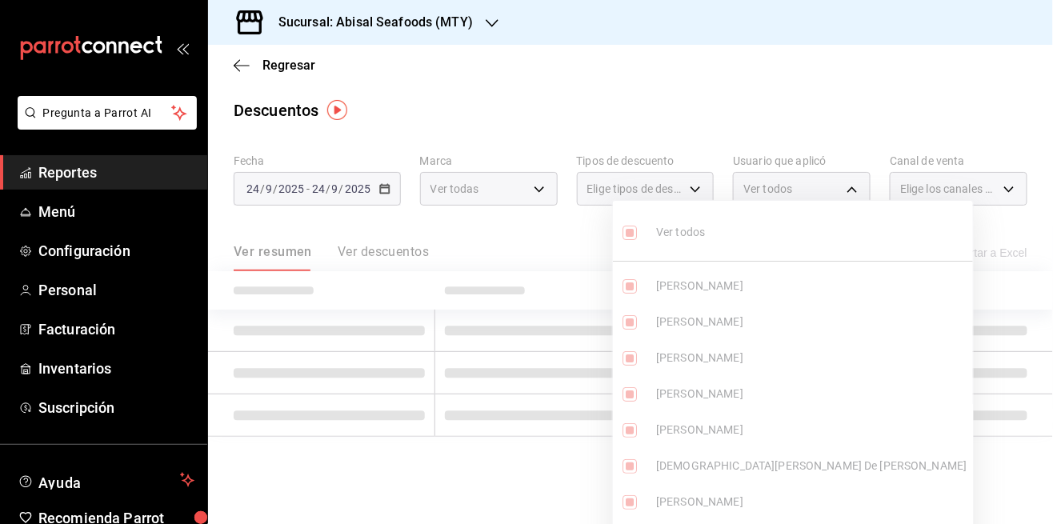
checkbox input "true"
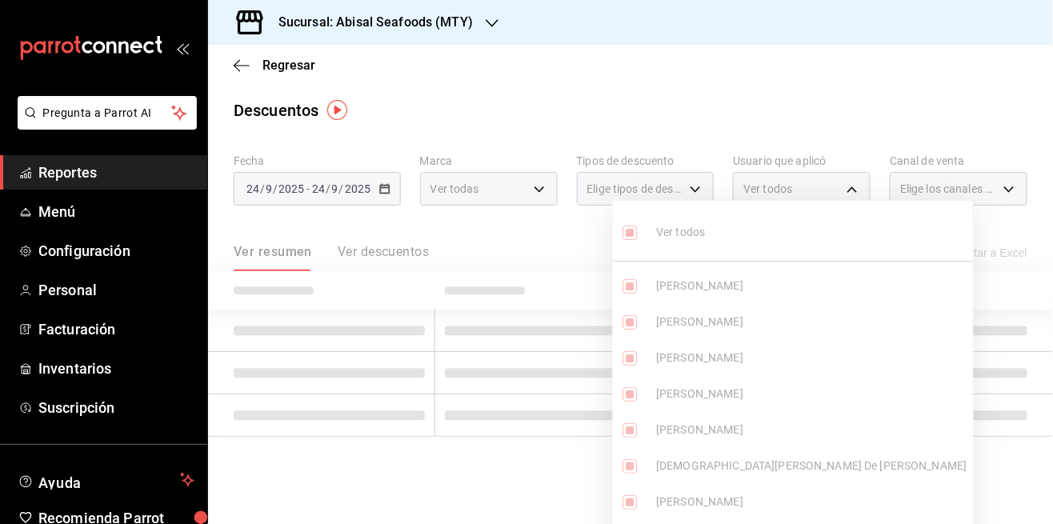
checkbox input "true"
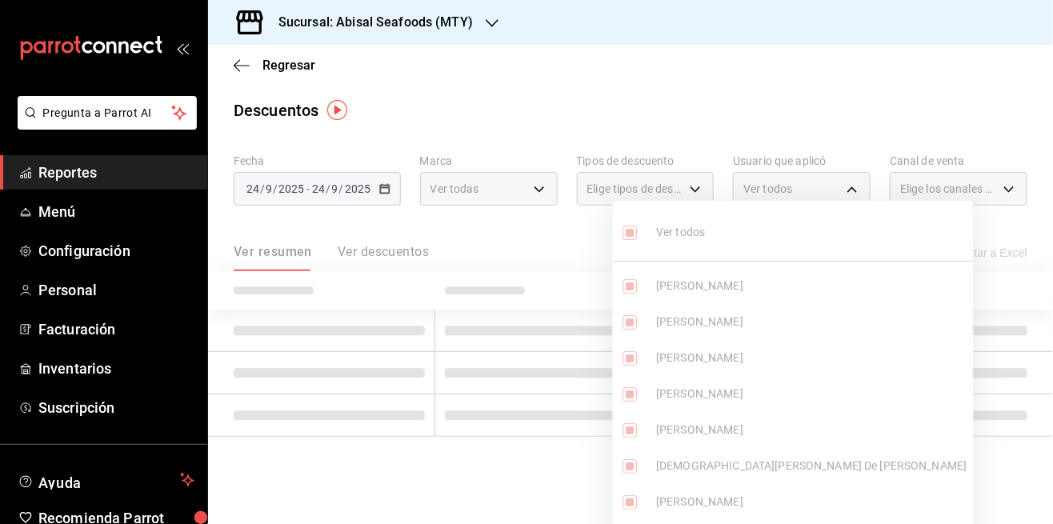
checkbox input "true"
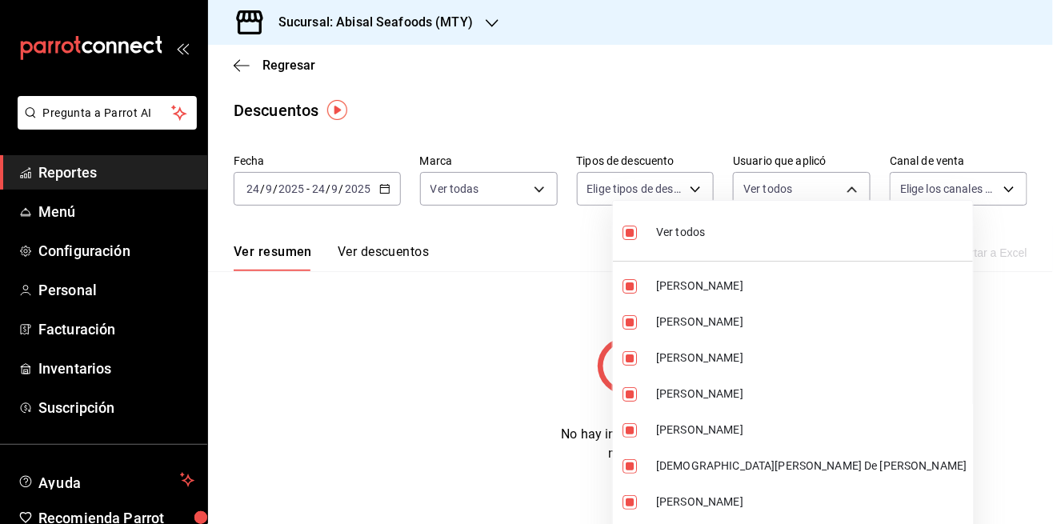
click at [973, 213] on li "Ver todos" at bounding box center [793, 230] width 360 height 47
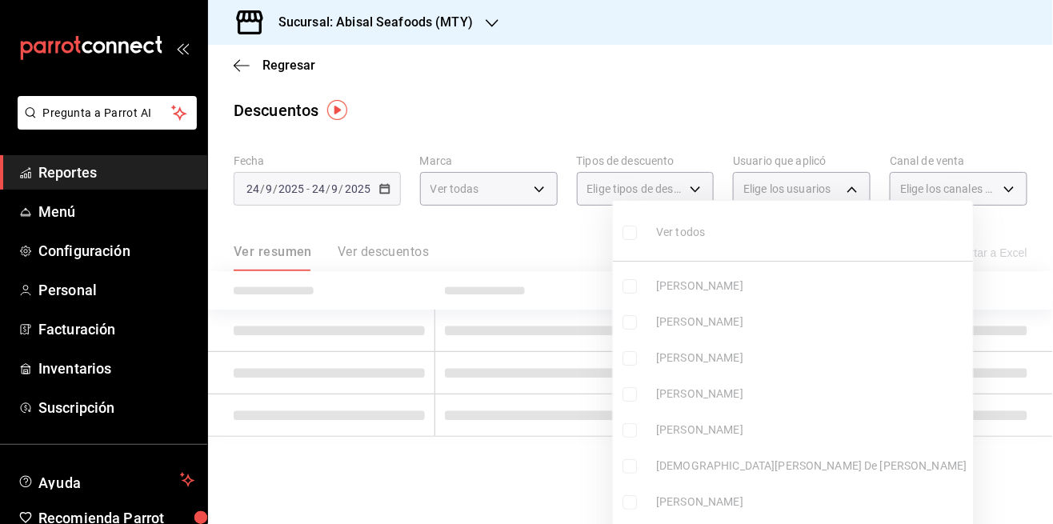
click at [993, 190] on div at bounding box center [526, 262] width 1053 height 524
